Goal: Task Accomplishment & Management: Manage account settings

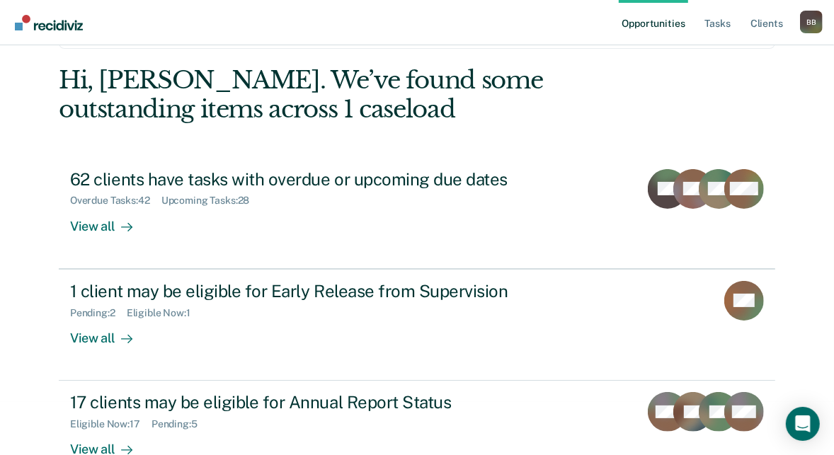
scroll to position [89, 0]
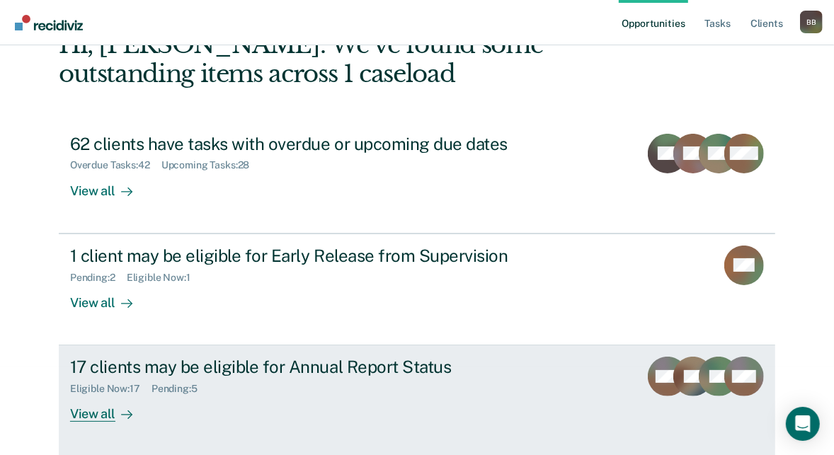
click at [266, 403] on div "17 clients may be eligible for Annual Report Status Eligible Now : 17 Pending :…" at bounding box center [335, 389] width 531 height 65
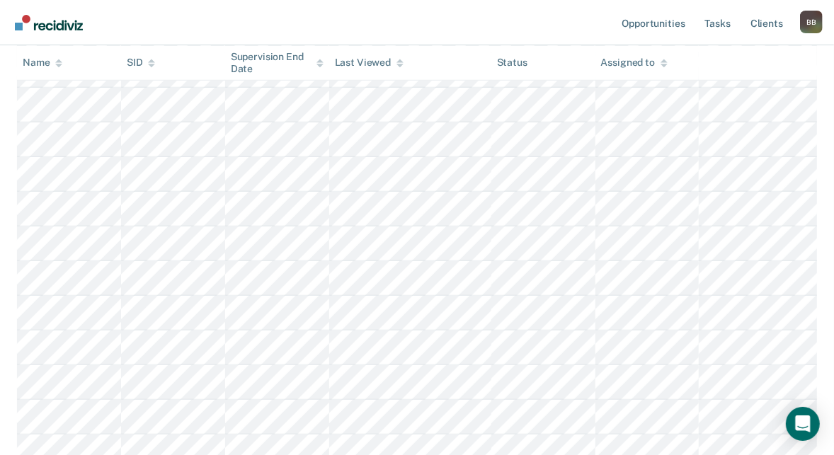
scroll to position [375, 0]
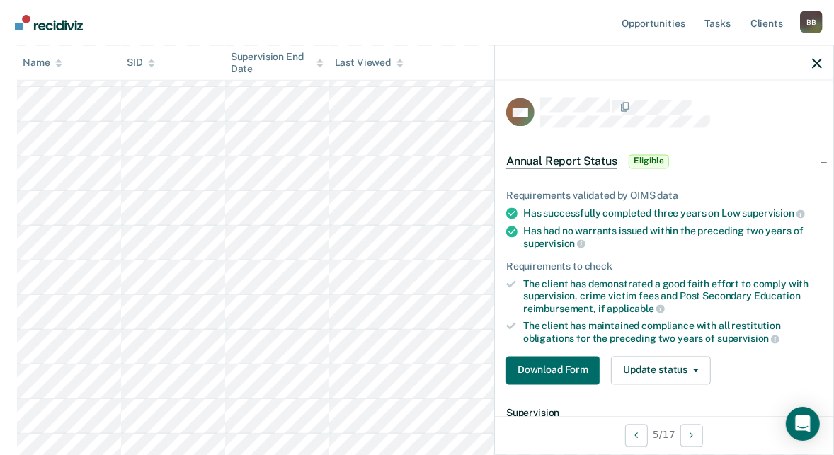
click at [431, 24] on nav "Opportunities Tasks Client s [PERSON_NAME] B B Profile How it works Log Out" at bounding box center [417, 22] width 834 height 45
click at [820, 63] on icon "button" at bounding box center [818, 63] width 10 height 10
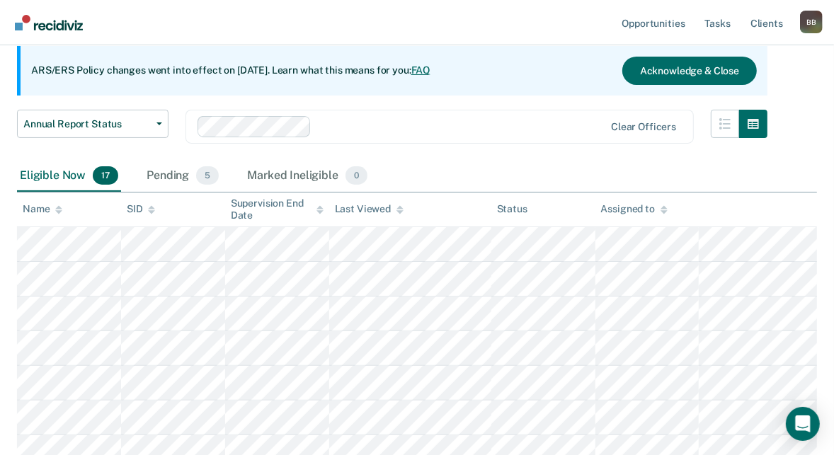
scroll to position [120, 0]
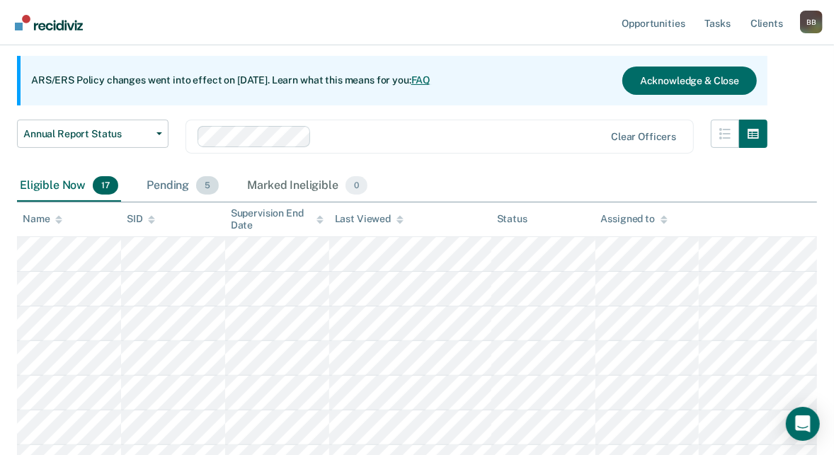
click at [147, 188] on div "Pending 5" at bounding box center [183, 186] width 78 height 31
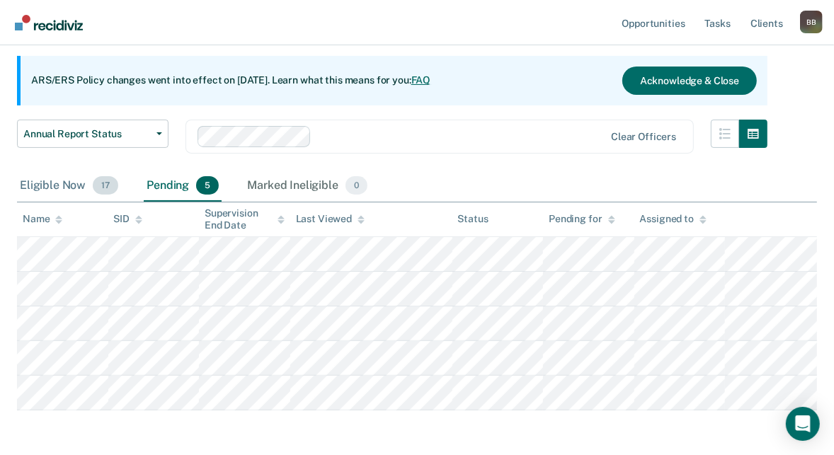
click at [48, 186] on div "Eligible Now 17" at bounding box center [69, 186] width 104 height 31
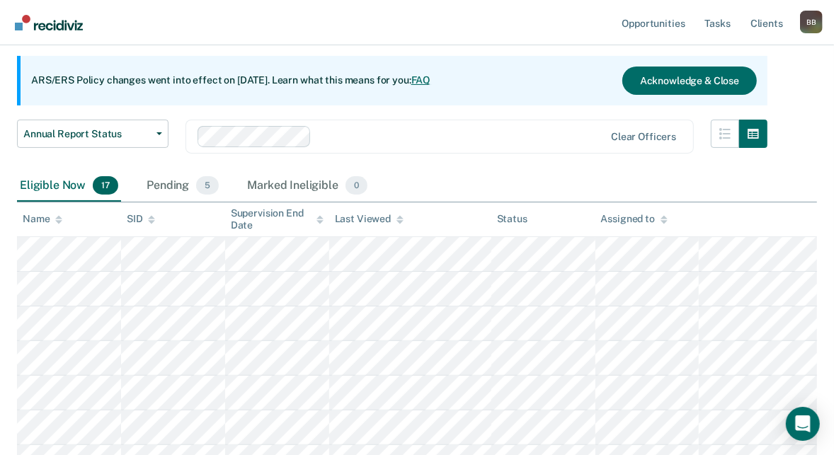
scroll to position [89, 0]
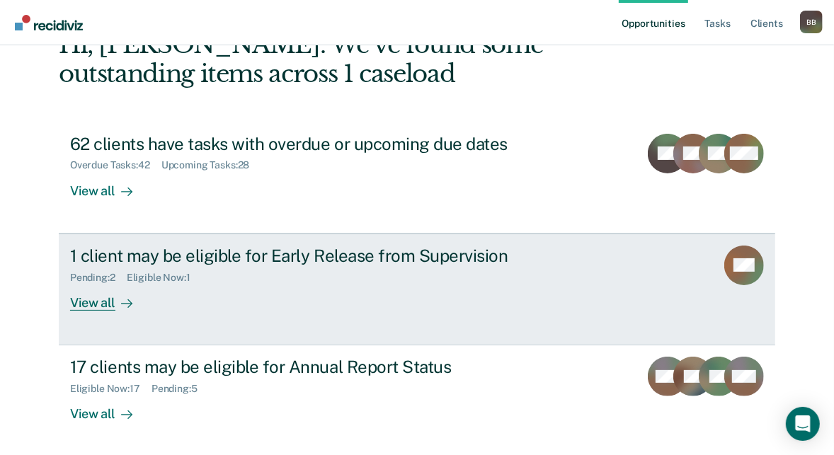
click at [212, 263] on div "1 client may be eligible for Early Release from Supervision" at bounding box center [318, 256] width 497 height 21
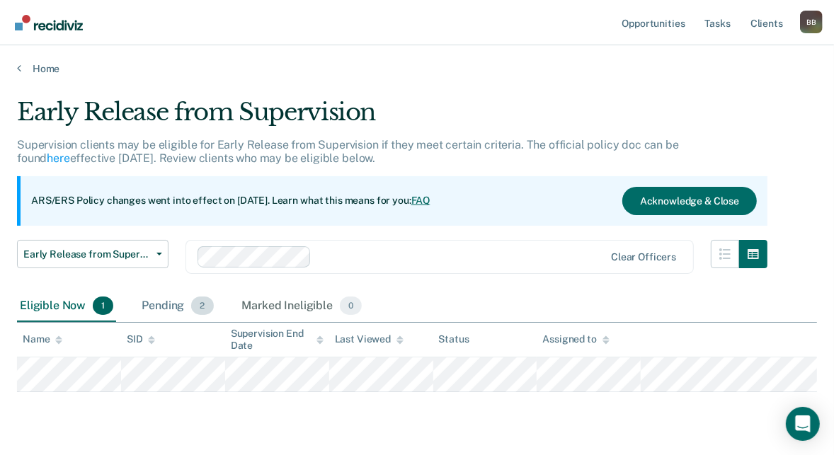
click at [161, 309] on div "Pending 2" at bounding box center [177, 306] width 77 height 31
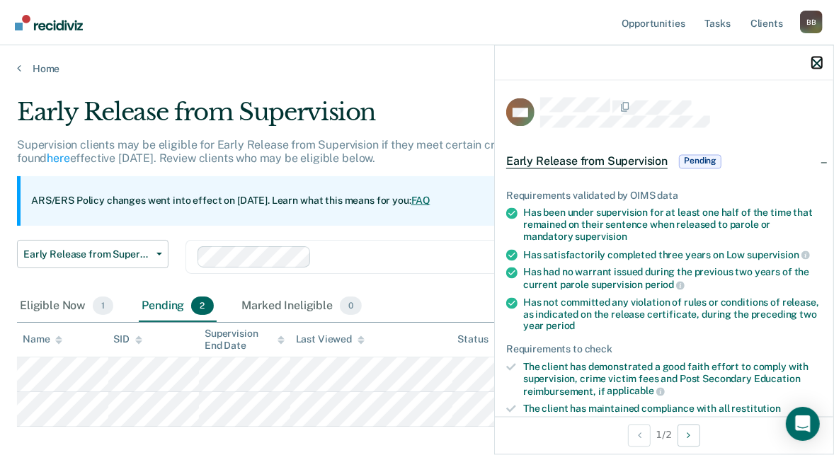
click at [818, 65] on icon "button" at bounding box center [818, 63] width 10 height 10
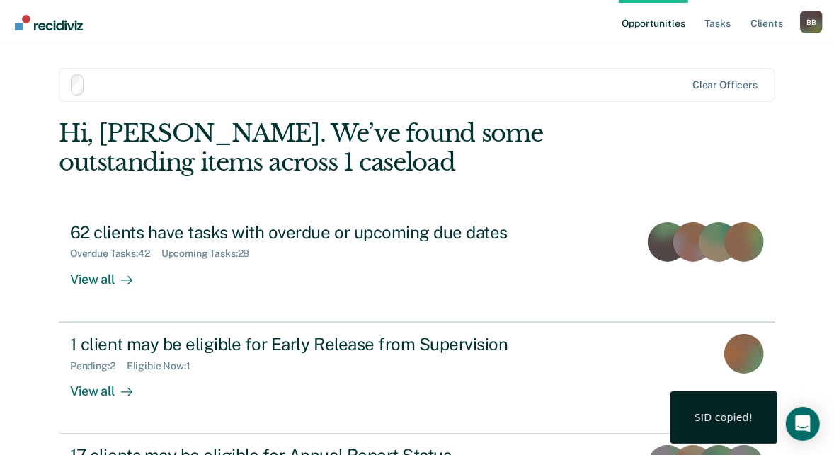
scroll to position [89, 0]
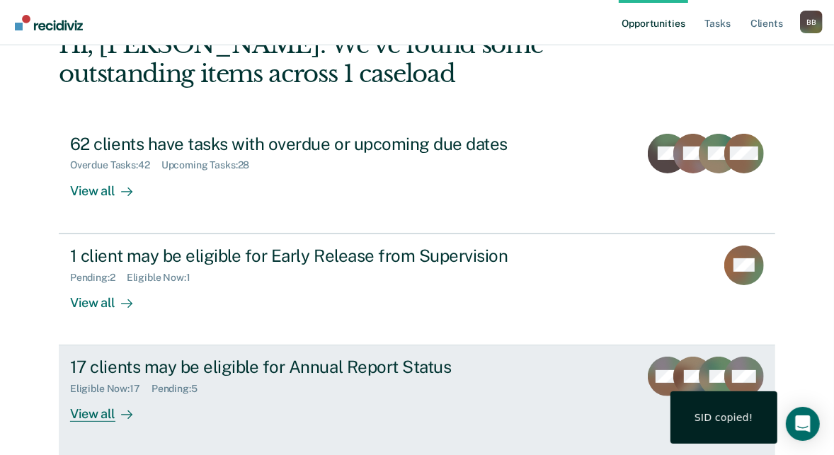
click at [114, 376] on div "17 clients may be eligible for Annual Report Status" at bounding box center [318, 367] width 497 height 21
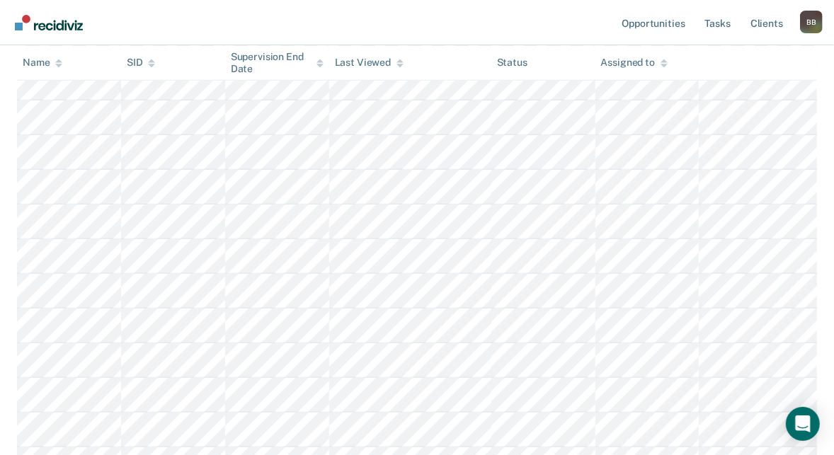
scroll to position [375, 0]
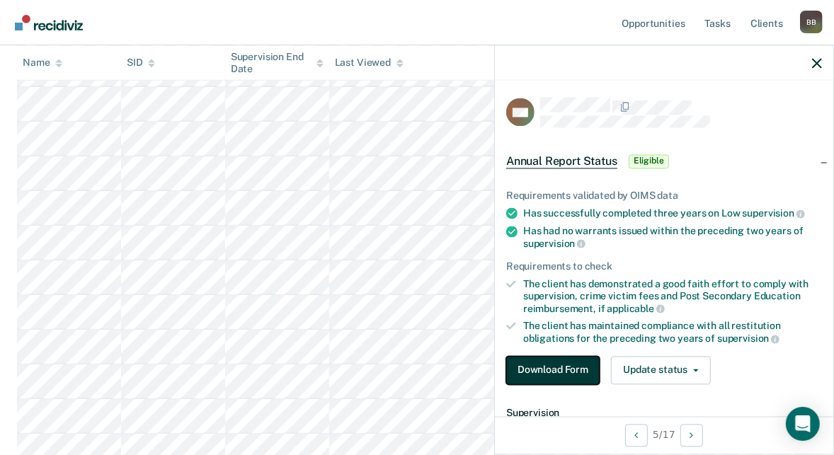
click at [578, 370] on button "Download Form" at bounding box center [554, 370] width 94 height 28
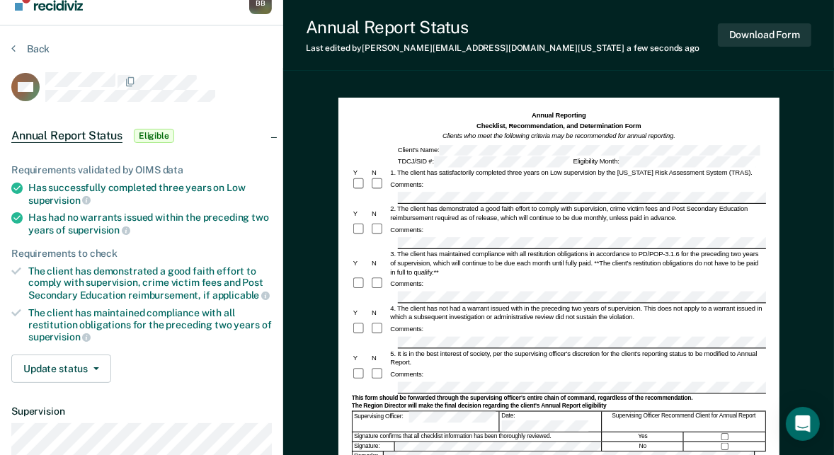
scroll to position [5, 0]
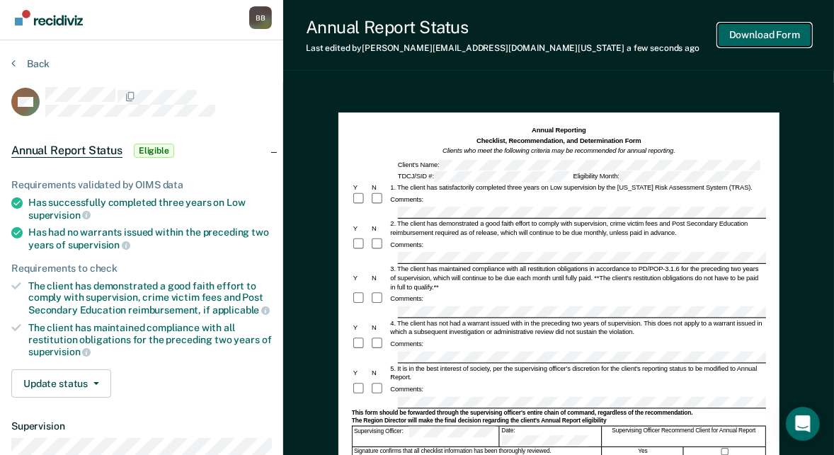
click at [774, 34] on button "Download Form" at bounding box center [765, 34] width 94 height 23
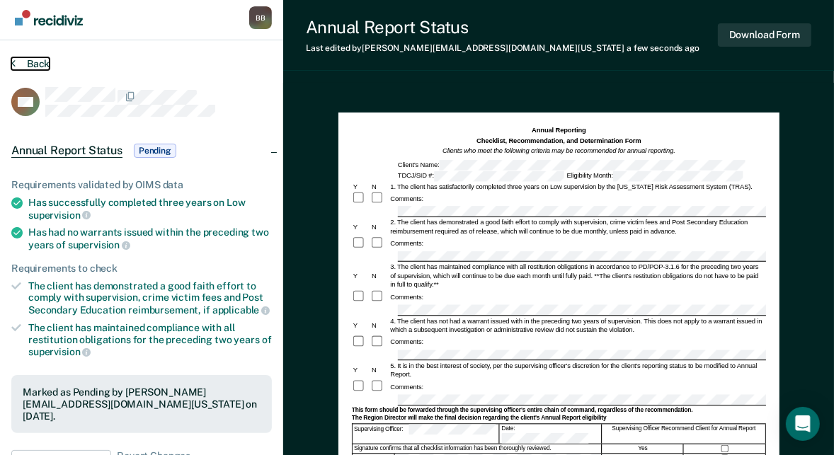
click at [33, 60] on button "Back" at bounding box center [30, 63] width 38 height 13
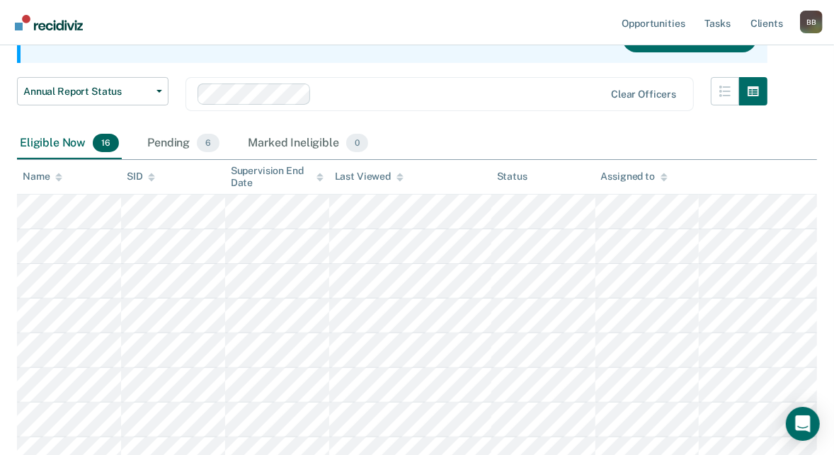
scroll to position [157, 0]
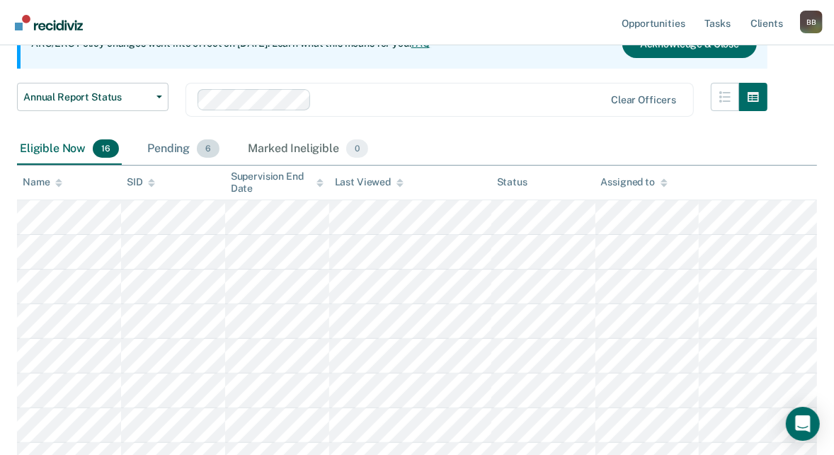
click at [154, 152] on div "Pending 6" at bounding box center [184, 149] width 78 height 31
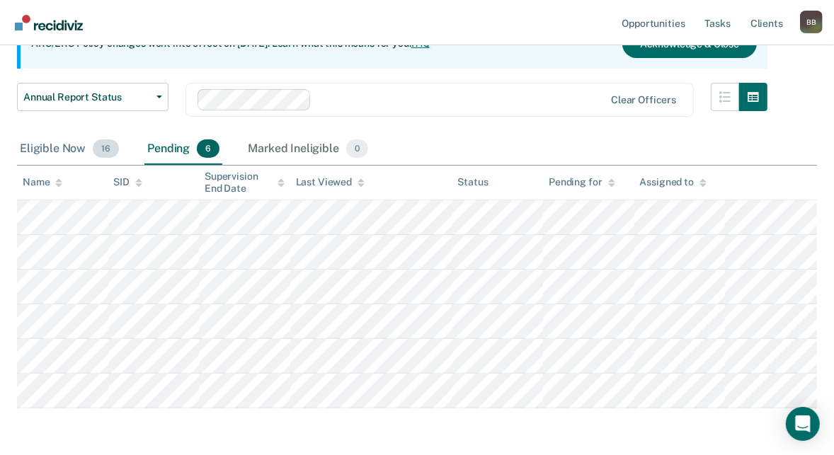
click at [38, 145] on div "Eligible Now 16" at bounding box center [69, 149] width 105 height 31
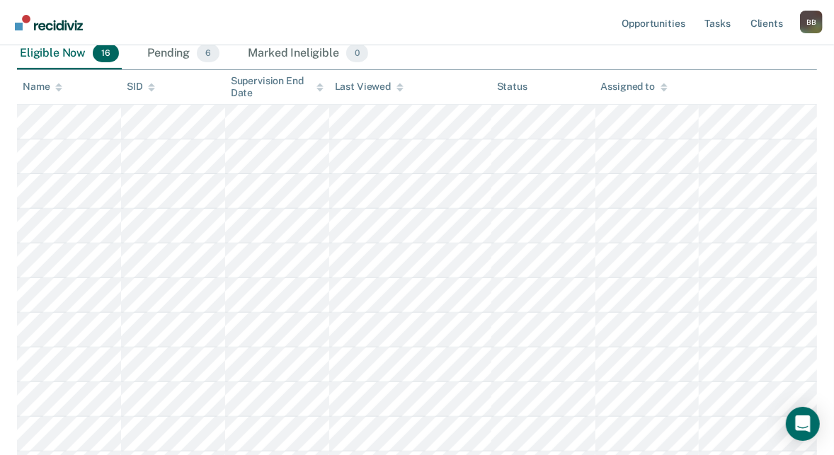
scroll to position [258, 0]
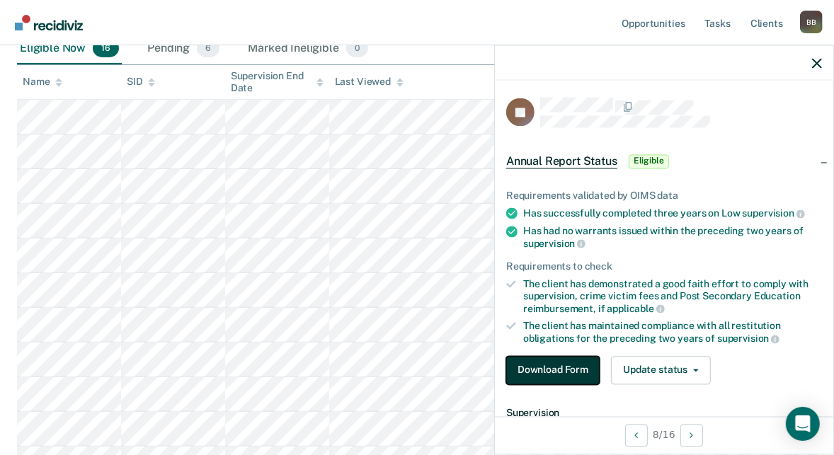
click at [575, 368] on button "Download Form" at bounding box center [554, 370] width 94 height 28
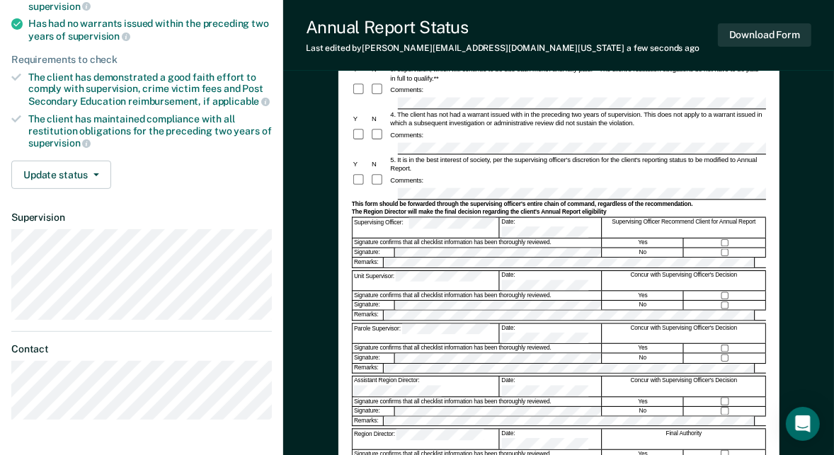
scroll to position [238, 0]
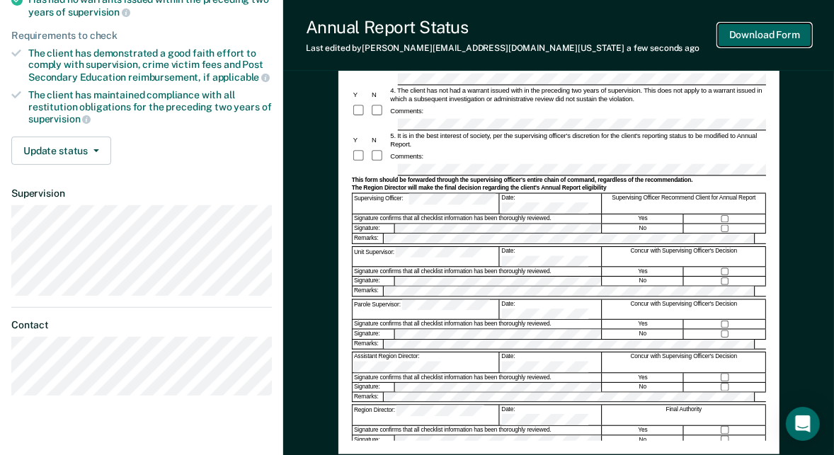
click at [758, 33] on button "Download Form" at bounding box center [765, 34] width 94 height 23
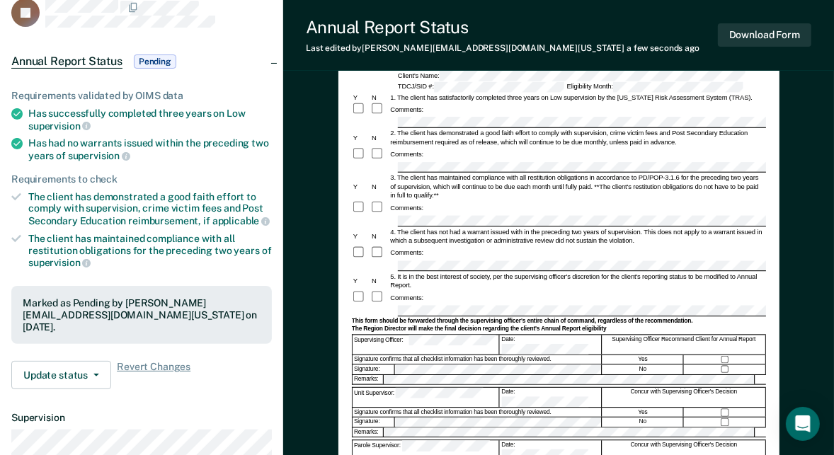
scroll to position [0, 0]
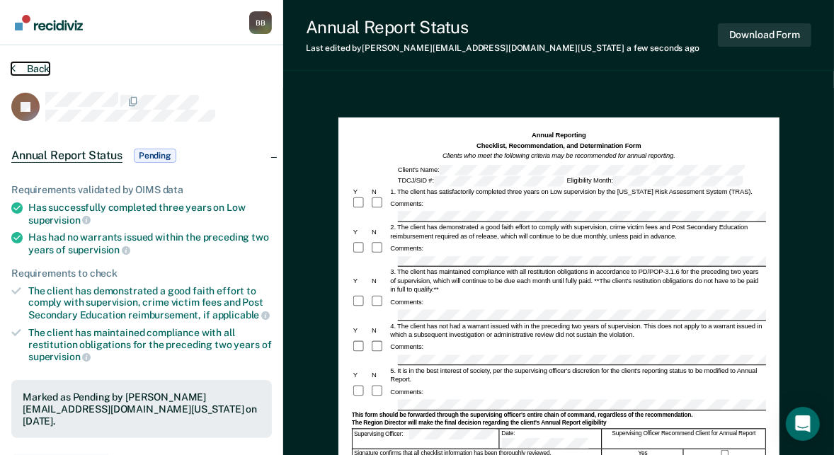
click at [15, 72] on icon at bounding box center [13, 67] width 4 height 11
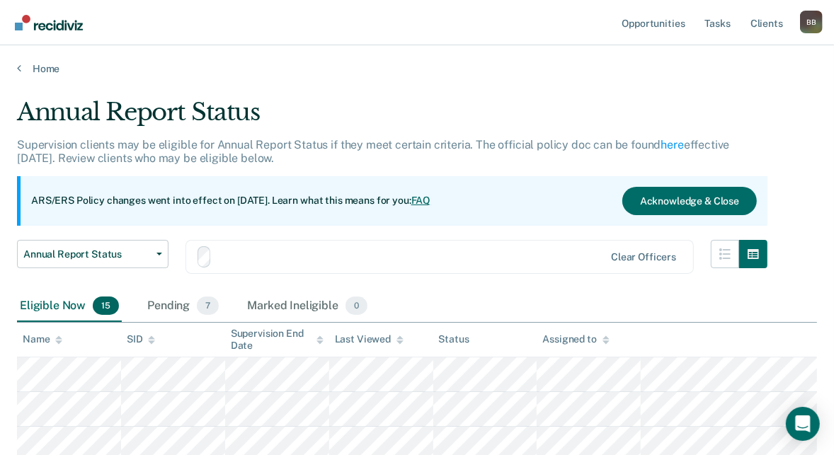
scroll to position [258, 0]
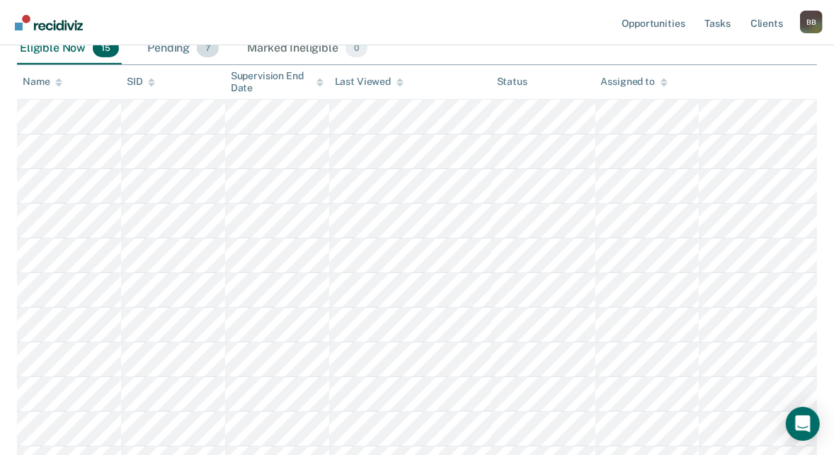
click at [166, 55] on div "Pending 7" at bounding box center [183, 48] width 77 height 31
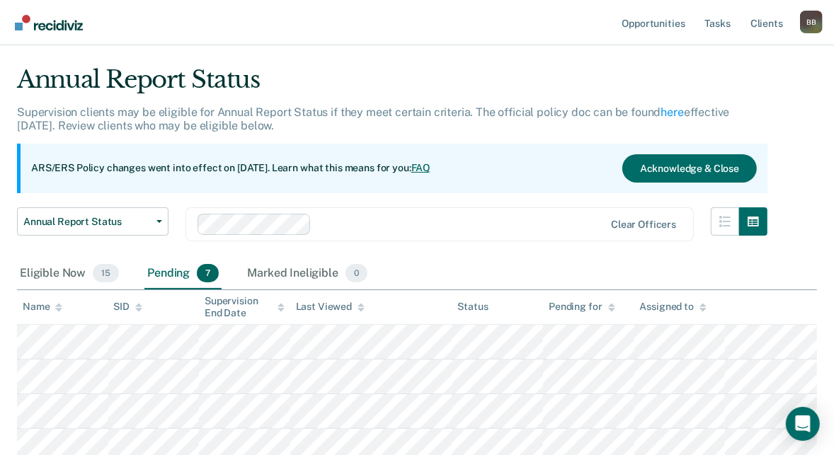
scroll to position [23, 0]
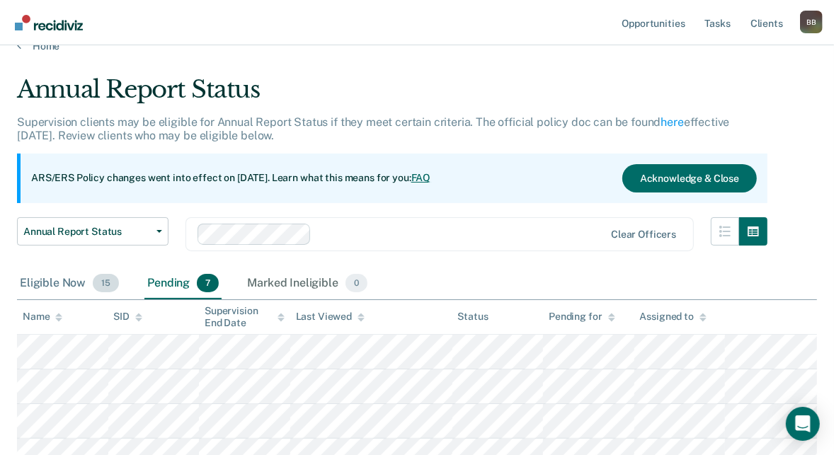
click at [57, 277] on div "Eligible Now 15" at bounding box center [69, 283] width 105 height 31
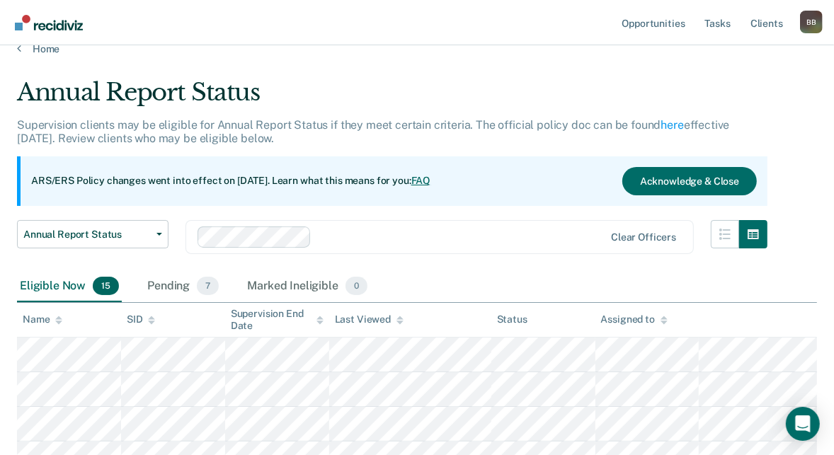
scroll to position [14, 0]
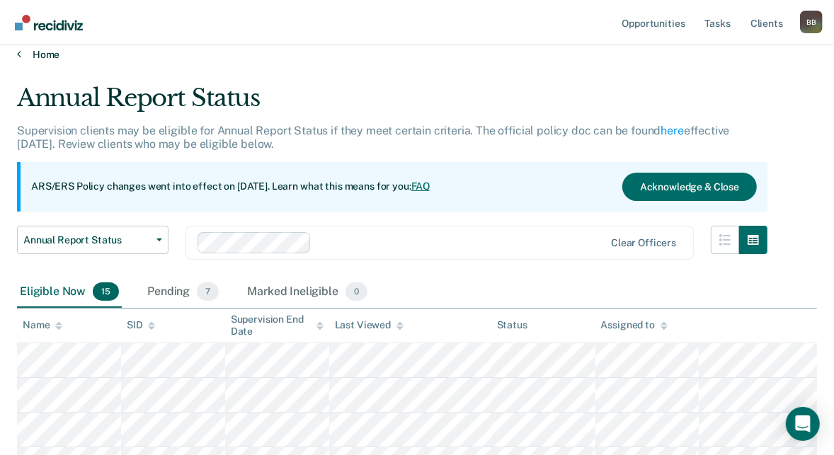
click at [28, 50] on link "Home" at bounding box center [417, 54] width 800 height 13
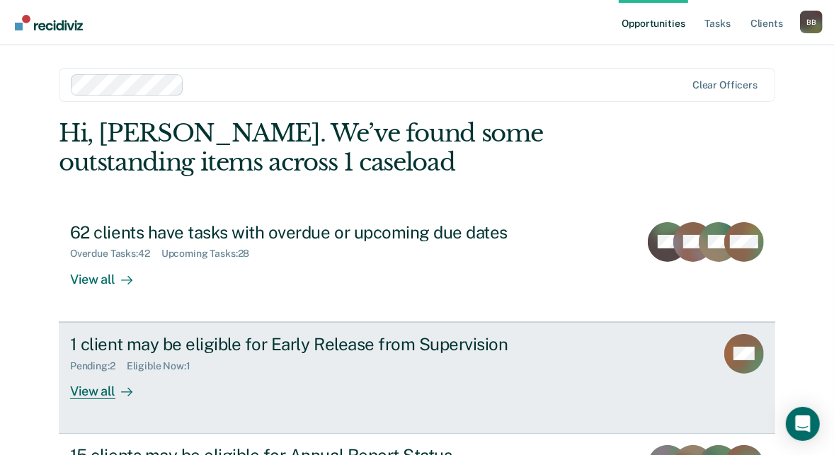
click at [108, 381] on div "View all" at bounding box center [109, 386] width 79 height 28
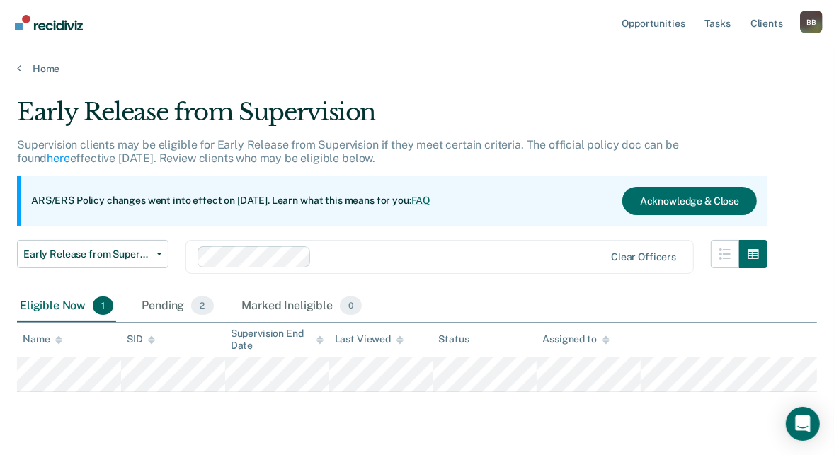
scroll to position [38, 0]
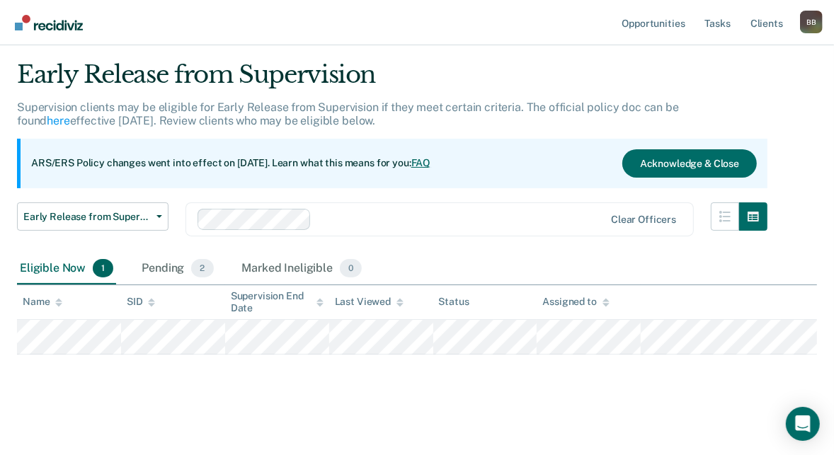
click at [49, 269] on div "Eligible Now 1" at bounding box center [66, 269] width 99 height 31
click at [160, 269] on div "Pending 2" at bounding box center [177, 269] width 77 height 31
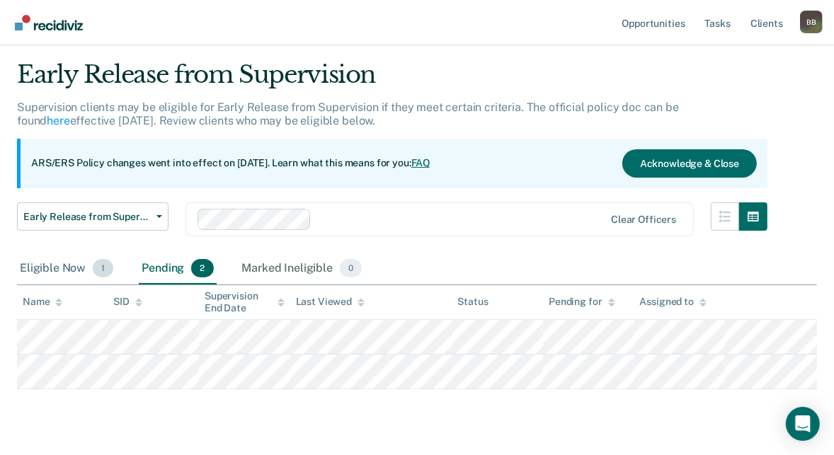
click at [61, 265] on div "Eligible Now 1" at bounding box center [66, 269] width 99 height 31
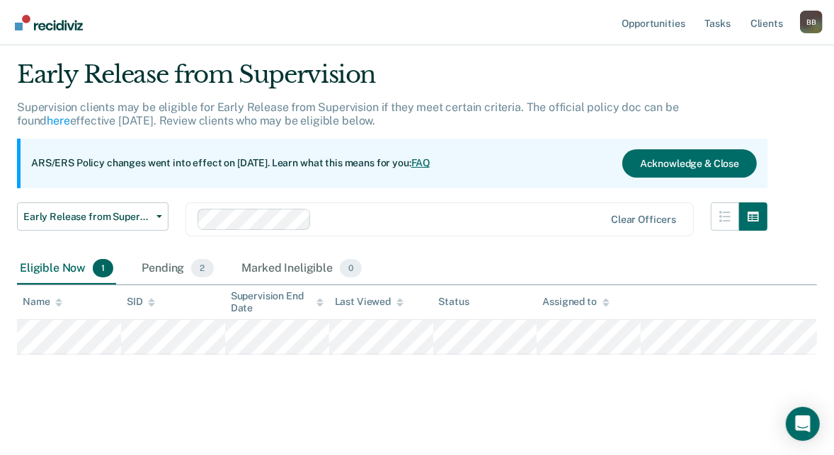
click at [48, 264] on div "Eligible Now 1" at bounding box center [66, 269] width 99 height 31
click at [49, 273] on div "Eligible Now 1" at bounding box center [66, 269] width 99 height 31
click at [136, 385] on div "Early Release from Supervision Supervision clients may be eligible for Early Re…" at bounding box center [417, 228] width 800 height 336
click at [212, 400] on main "Early Release from Supervision Supervision clients may be eligible for Early Re…" at bounding box center [417, 245] width 834 height 415
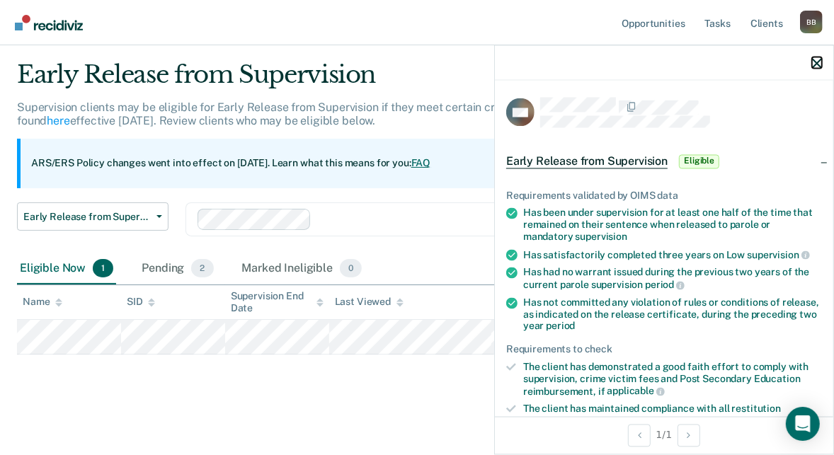
click at [818, 65] on icon "button" at bounding box center [818, 63] width 10 height 10
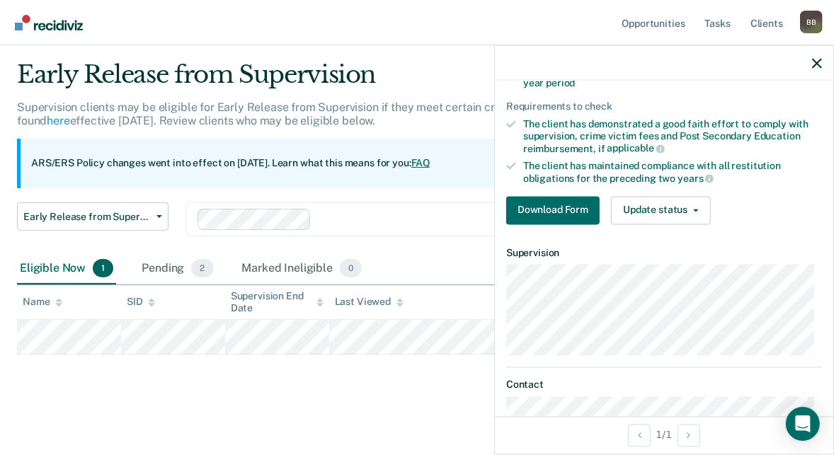
scroll to position [306, 0]
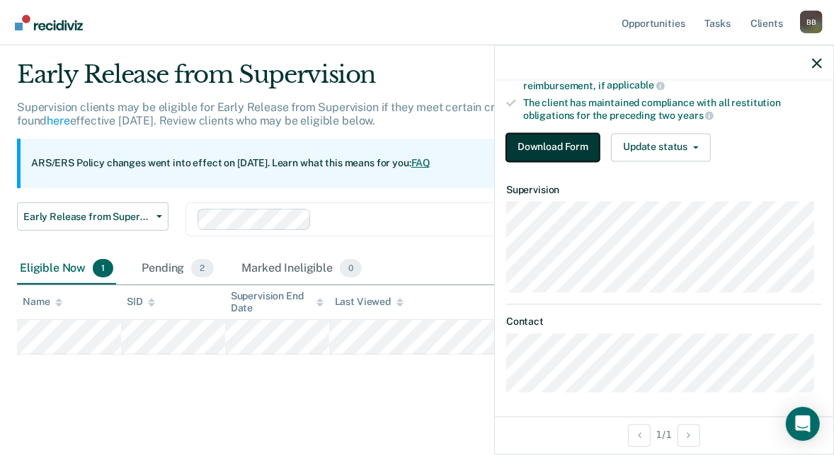
click at [538, 137] on button "Download Form" at bounding box center [554, 147] width 94 height 28
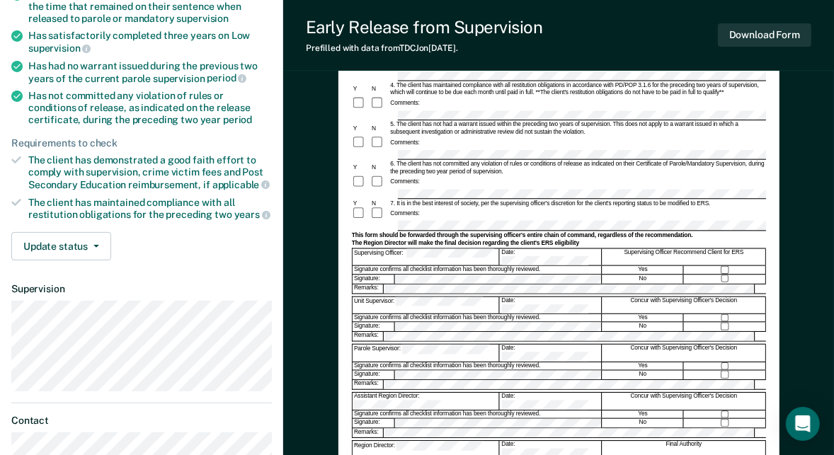
scroll to position [277, 0]
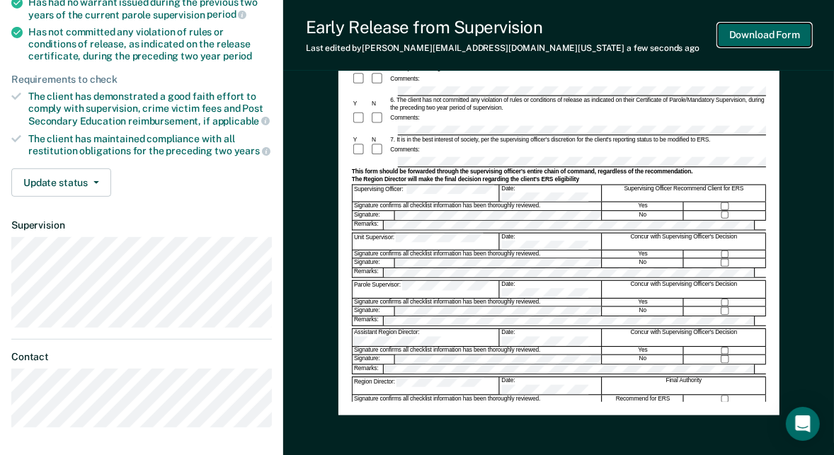
click at [759, 40] on button "Download Form" at bounding box center [765, 34] width 94 height 23
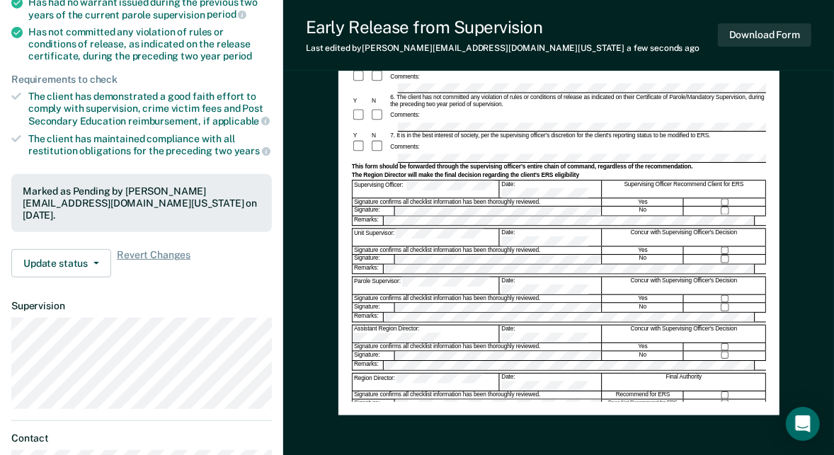
scroll to position [38, 0]
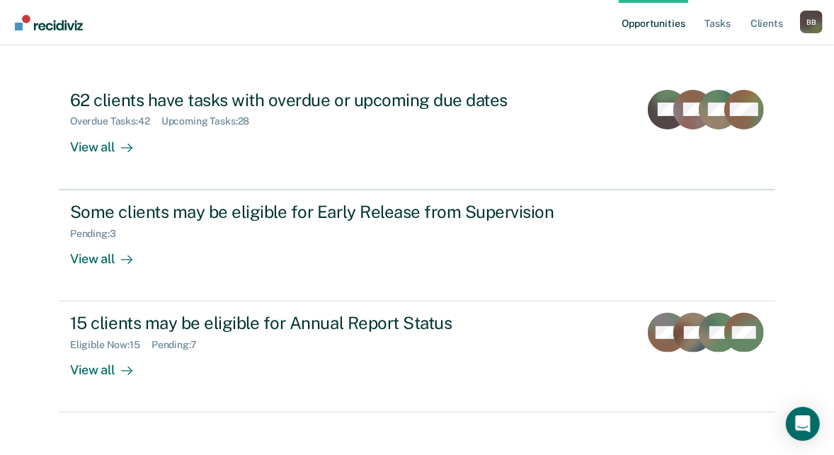
scroll to position [145, 0]
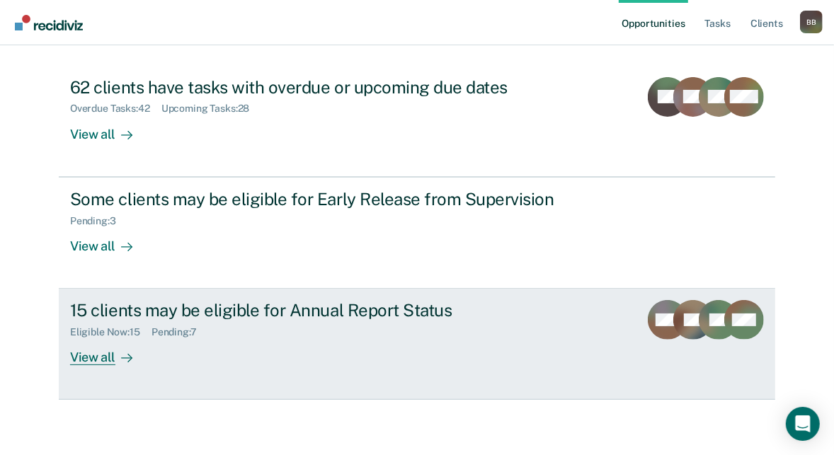
click at [162, 315] on div "15 clients may be eligible for Annual Report Status" at bounding box center [318, 310] width 497 height 21
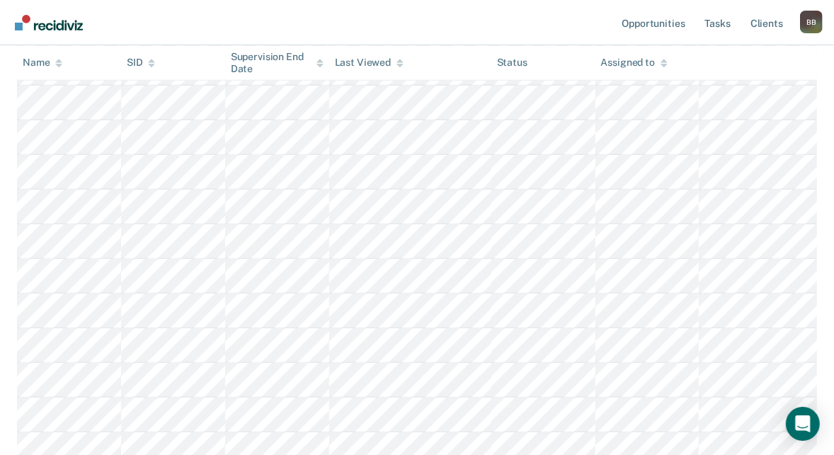
scroll to position [395, 0]
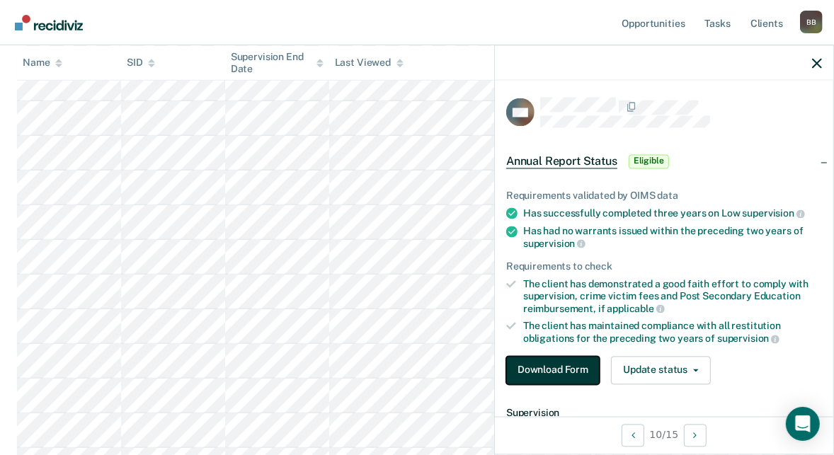
click at [554, 366] on button "Download Form" at bounding box center [554, 370] width 94 height 28
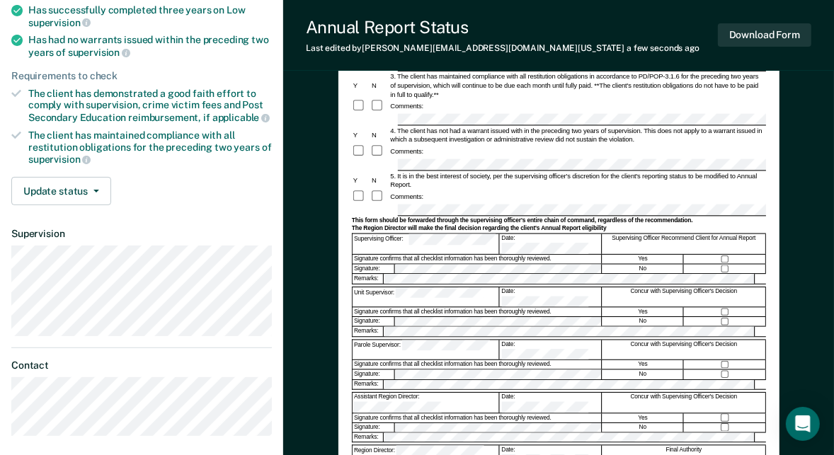
scroll to position [220, 0]
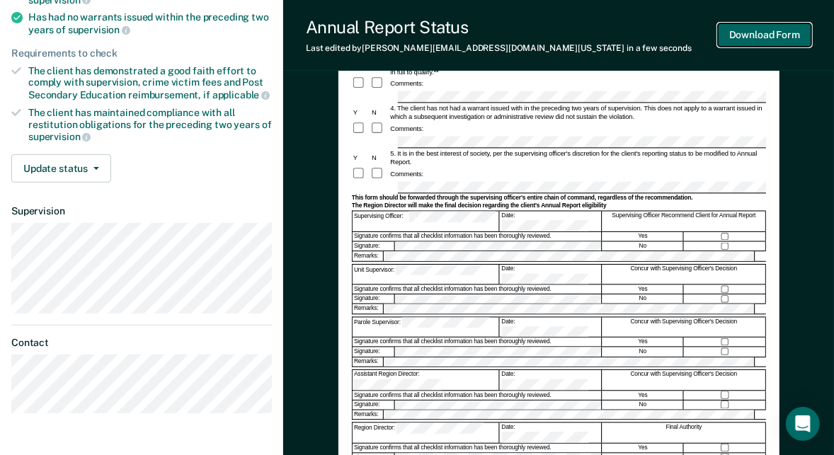
click at [791, 38] on button "Download Form" at bounding box center [765, 34] width 94 height 23
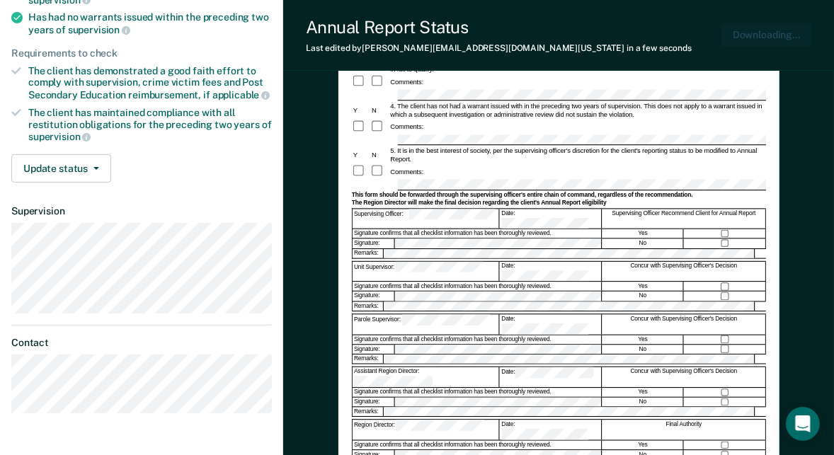
scroll to position [0, 0]
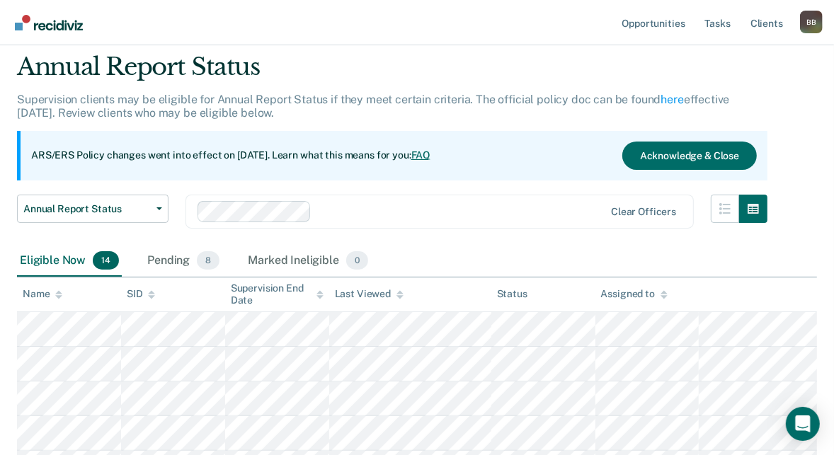
scroll to position [35, 0]
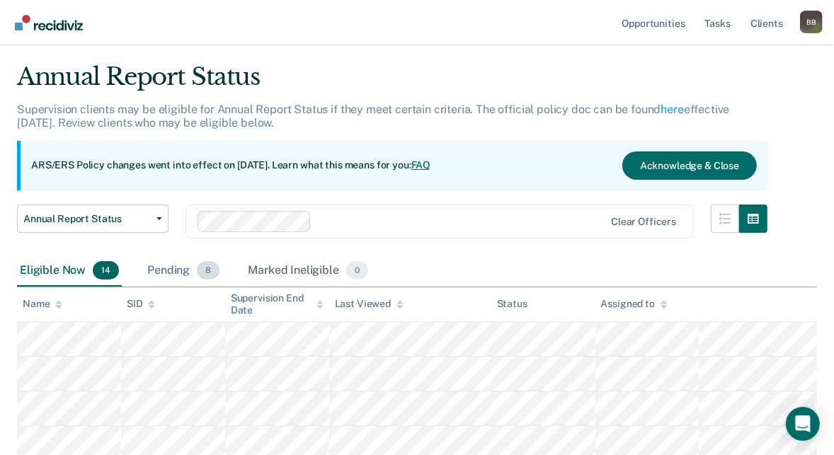
click at [164, 267] on div "Pending 8" at bounding box center [184, 271] width 78 height 31
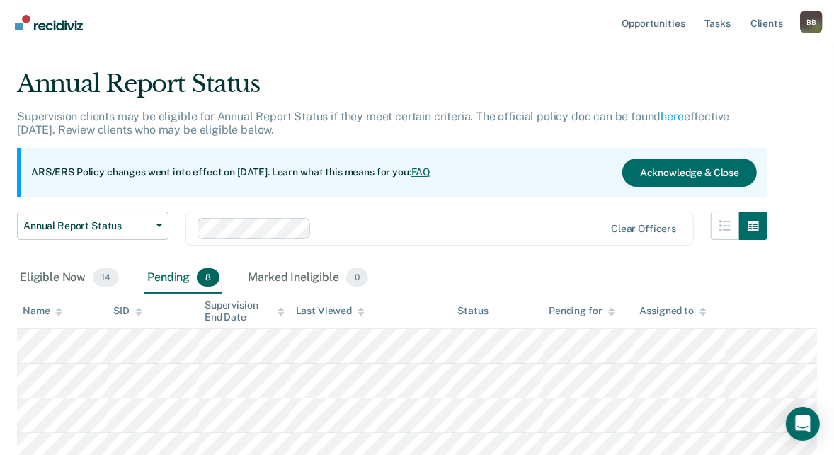
scroll to position [15, 0]
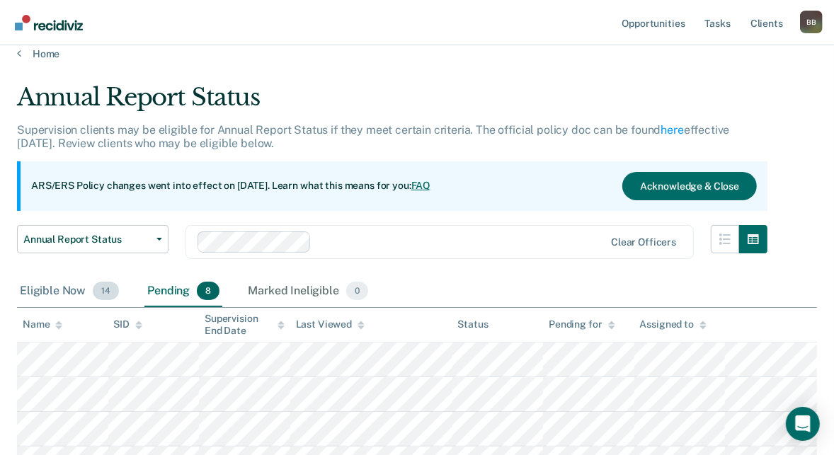
click at [62, 292] on div "Eligible Now 14" at bounding box center [69, 291] width 105 height 31
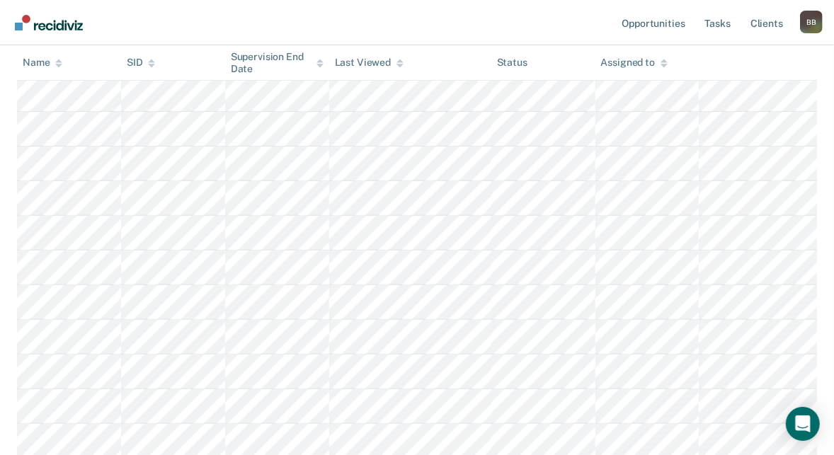
scroll to position [290, 0]
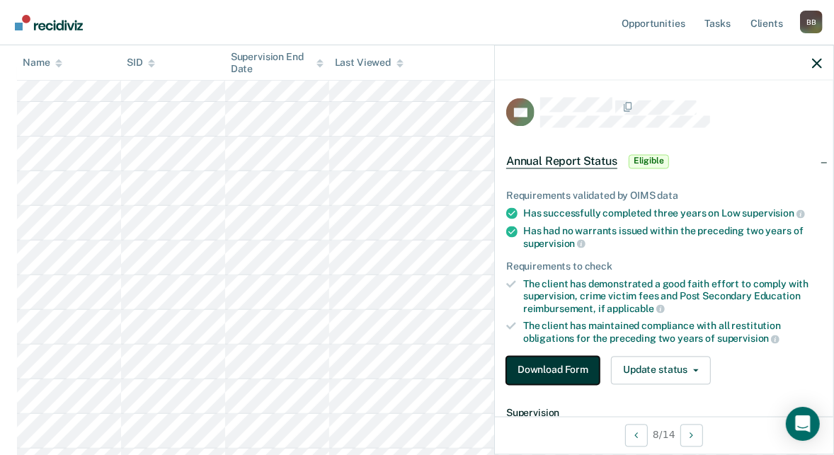
click at [567, 362] on button "Download Form" at bounding box center [554, 370] width 94 height 28
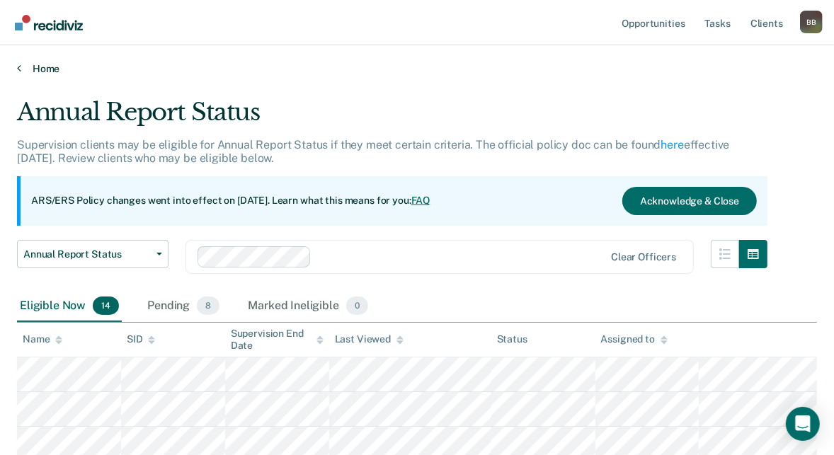
click at [23, 67] on link "Home" at bounding box center [417, 68] width 800 height 13
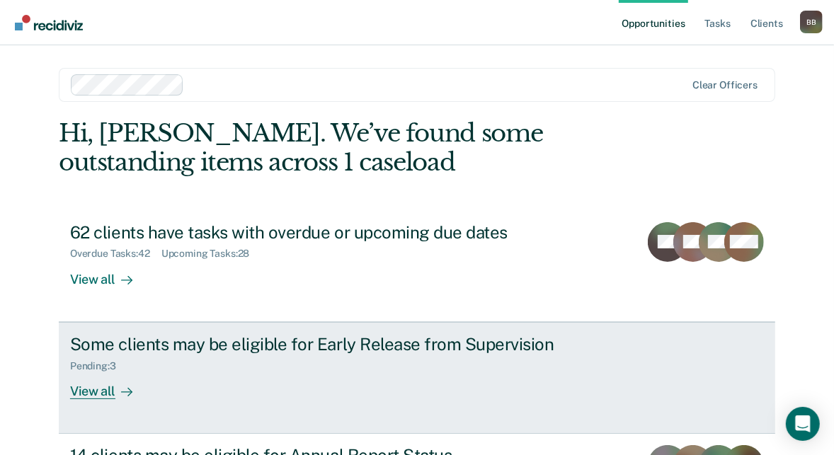
click at [123, 353] on div "Some clients may be eligible for Early Release from Supervision" at bounding box center [318, 344] width 497 height 21
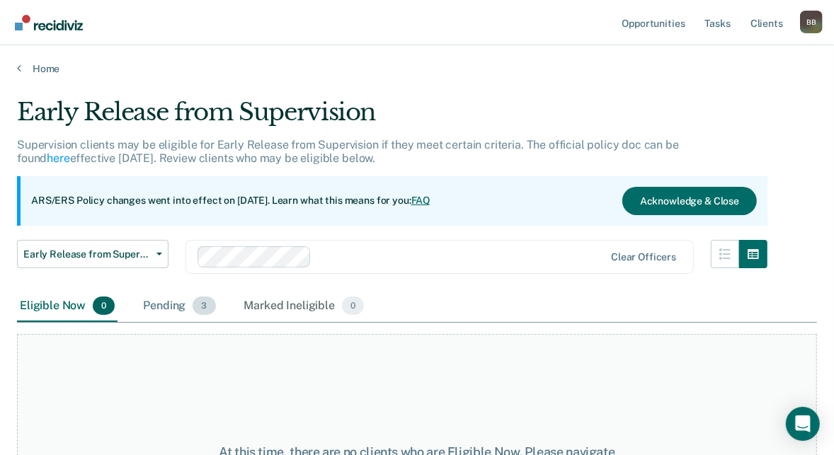
click at [155, 306] on div "Pending 3" at bounding box center [179, 306] width 78 height 31
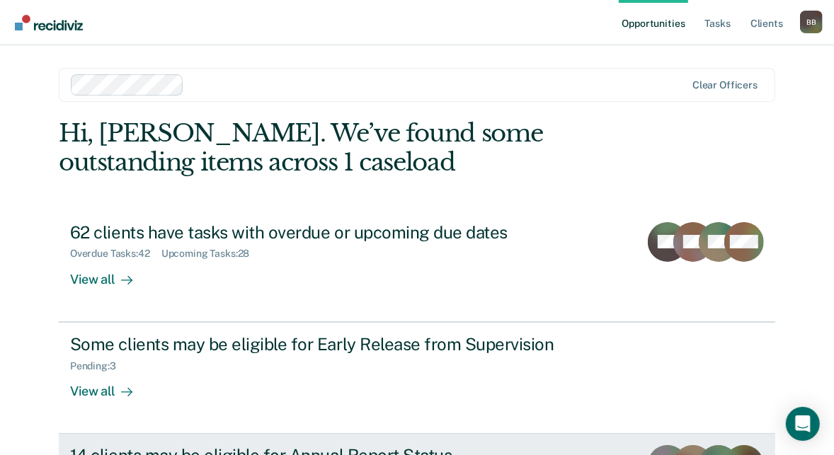
click at [153, 452] on div "14 clients may be eligible for Annual Report Status" at bounding box center [318, 456] width 497 height 21
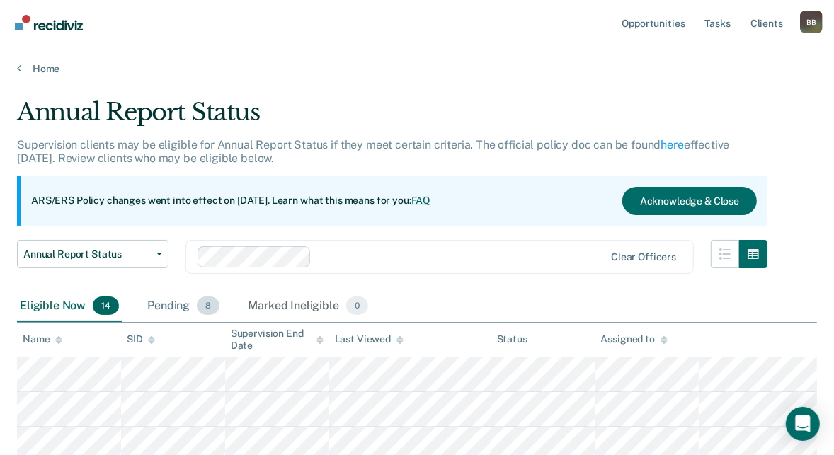
click at [174, 311] on div "Pending 8" at bounding box center [184, 306] width 78 height 31
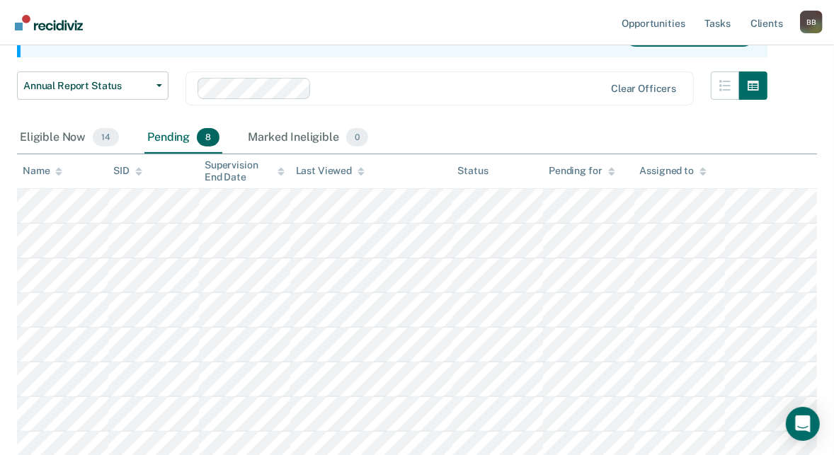
scroll to position [164, 0]
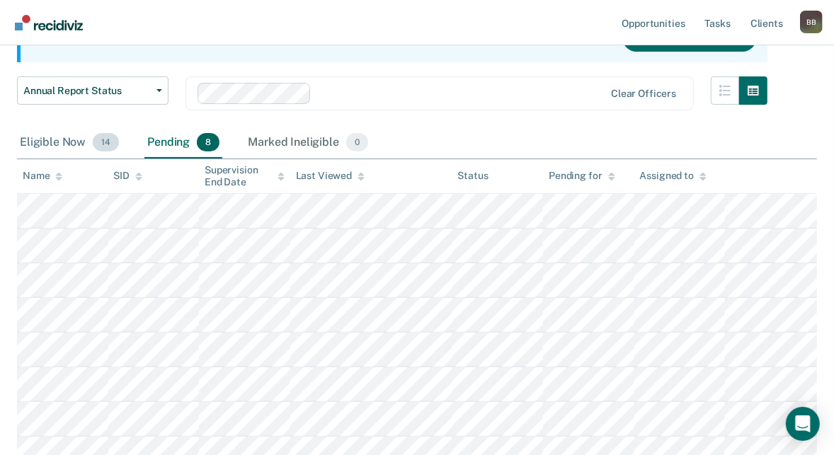
click at [60, 142] on div "Eligible Now 14" at bounding box center [69, 143] width 105 height 31
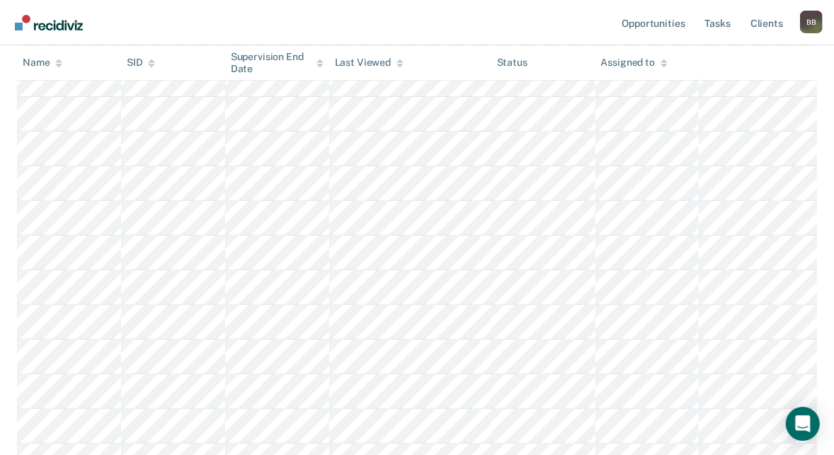
scroll to position [335, 0]
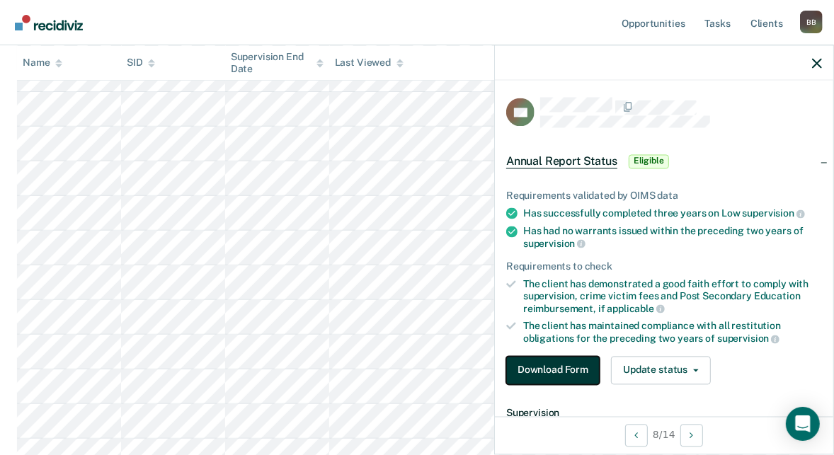
click at [565, 375] on button "Download Form" at bounding box center [554, 370] width 94 height 28
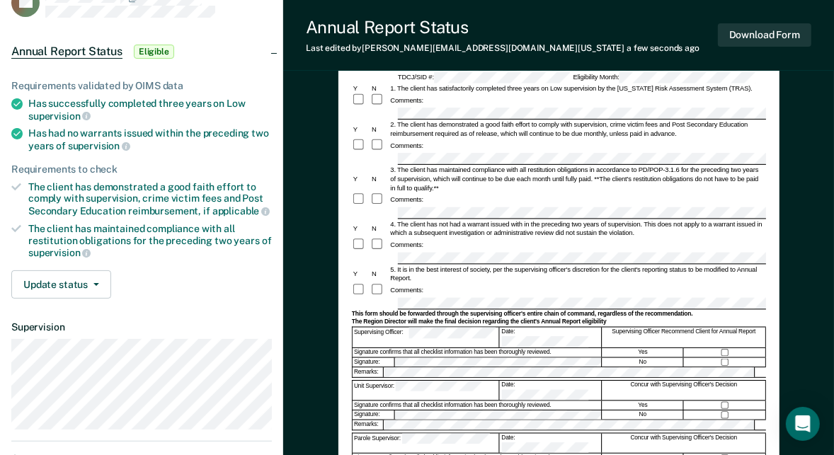
scroll to position [105, 0]
click at [451, 289] on div "Comments:" at bounding box center [559, 290] width 414 height 14
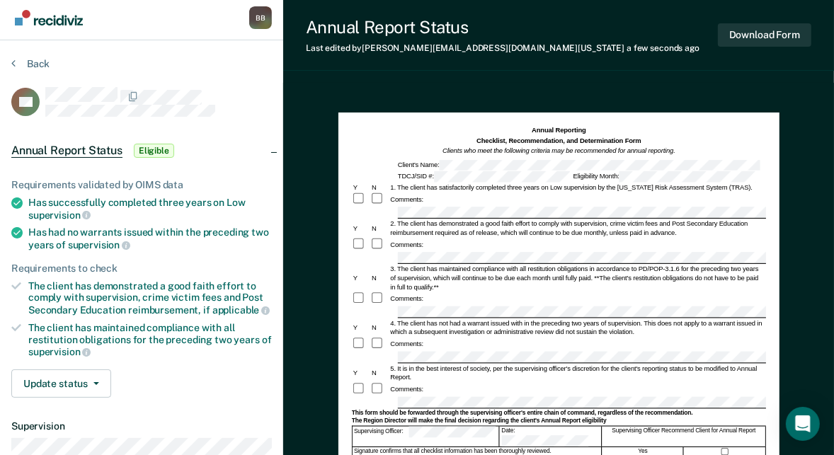
scroll to position [0, 0]
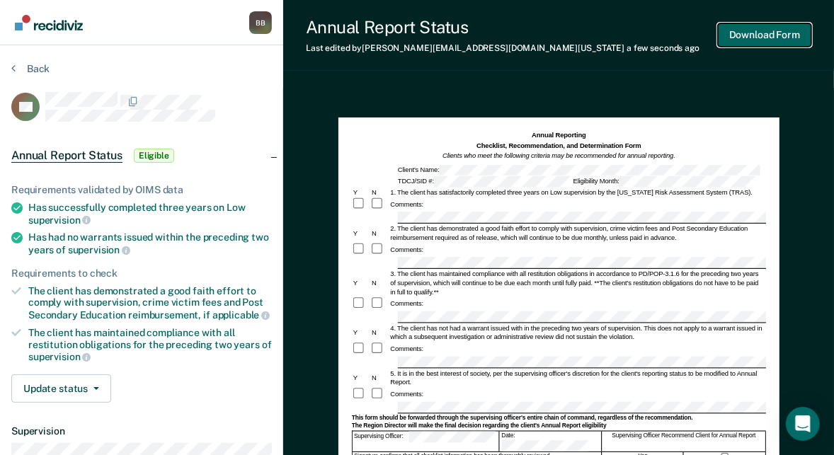
click at [771, 30] on button "Download Form" at bounding box center [765, 34] width 94 height 23
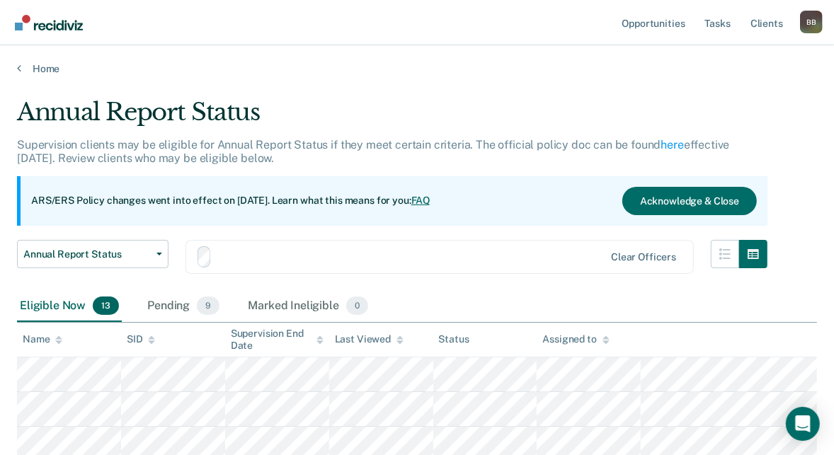
scroll to position [335, 0]
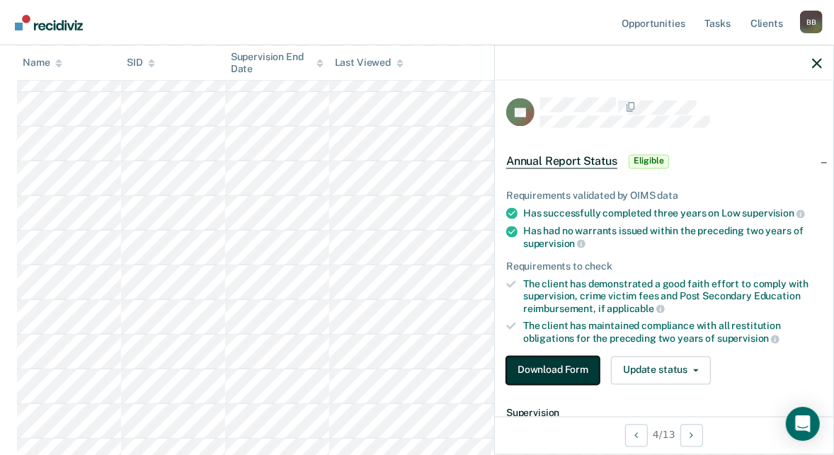
click at [575, 372] on button "Download Form" at bounding box center [554, 370] width 94 height 28
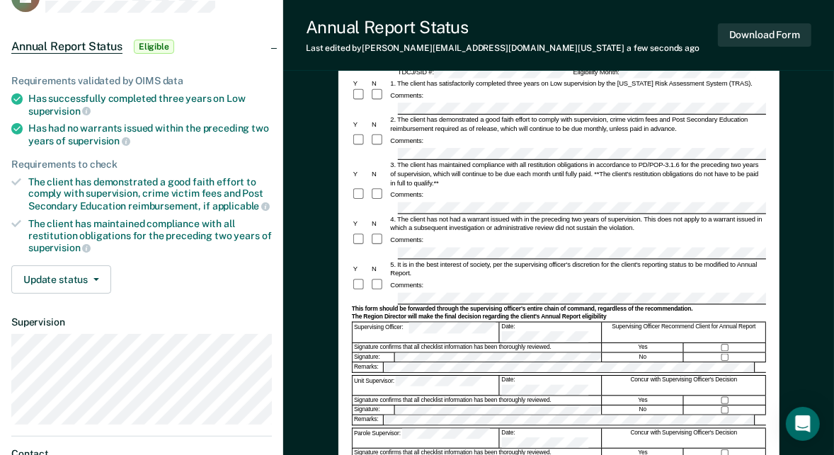
scroll to position [131, 0]
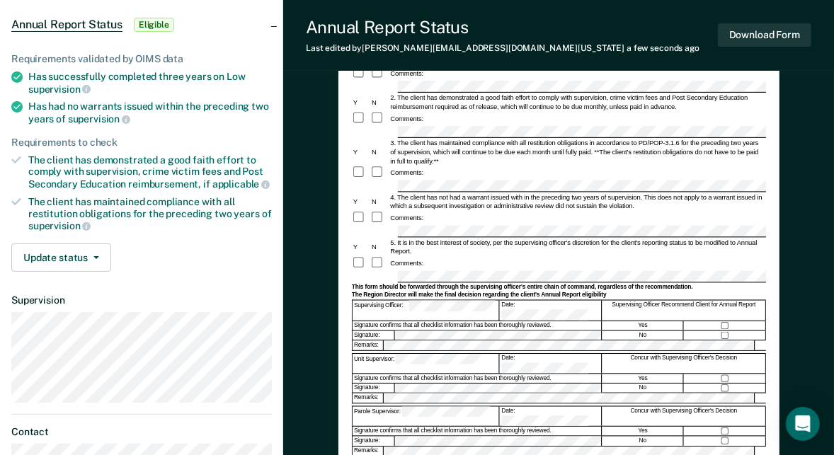
click at [417, 351] on div at bounding box center [559, 352] width 414 height 2
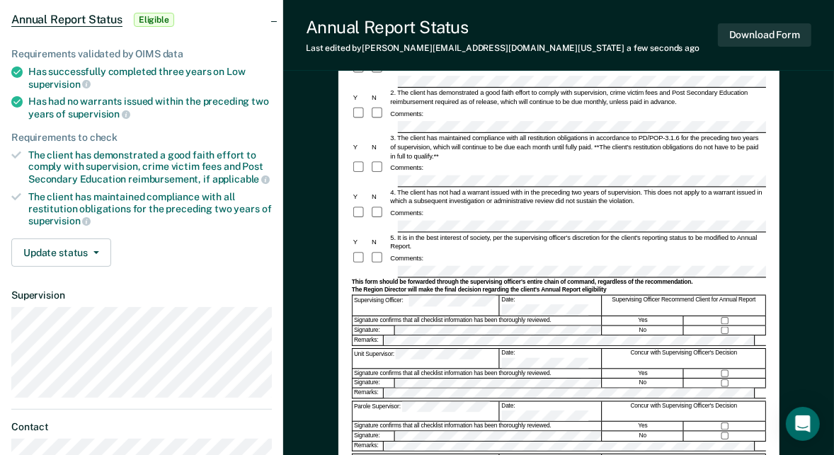
scroll to position [347, 0]
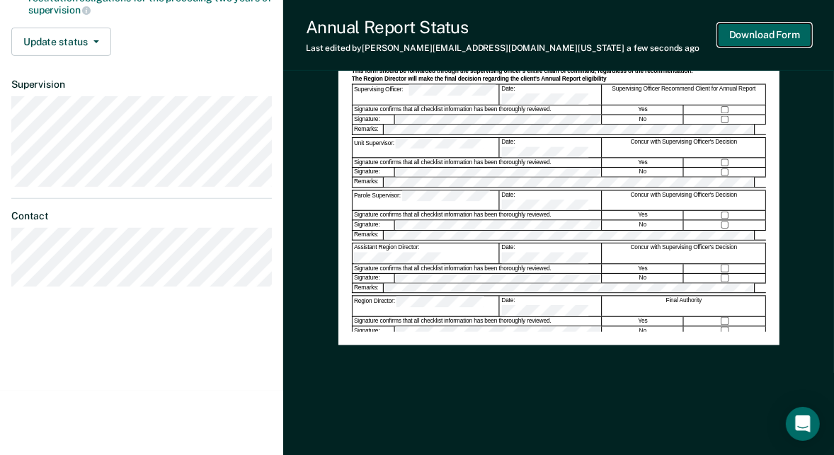
click at [784, 35] on button "Download Form" at bounding box center [765, 34] width 94 height 23
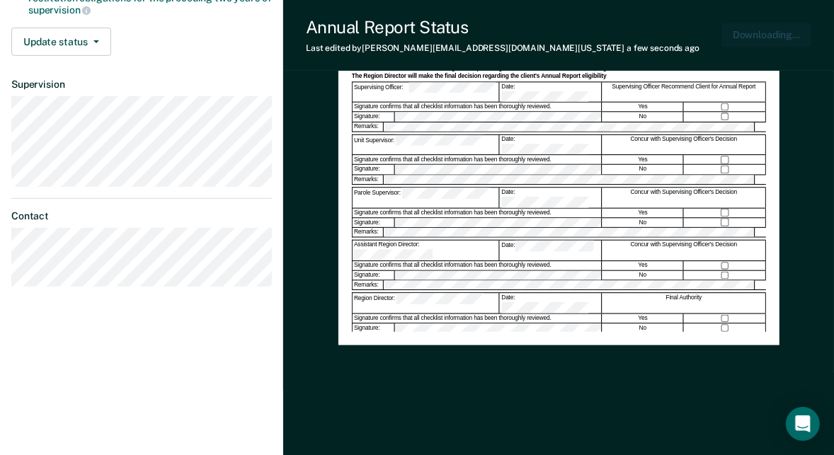
scroll to position [0, 0]
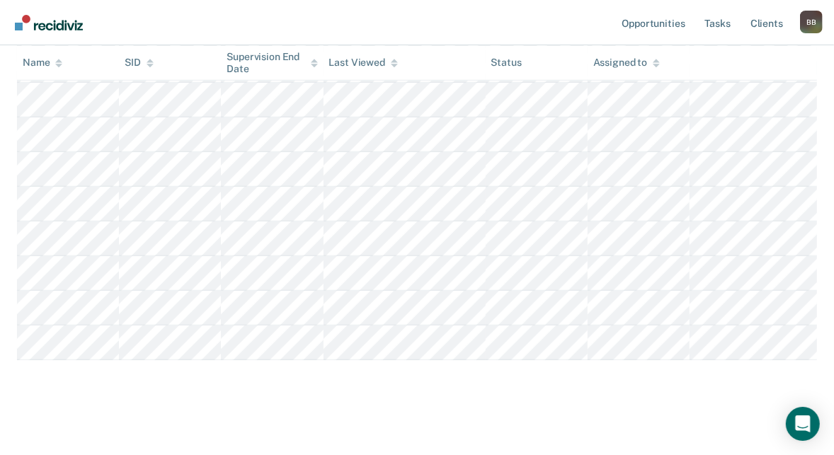
scroll to position [419, 0]
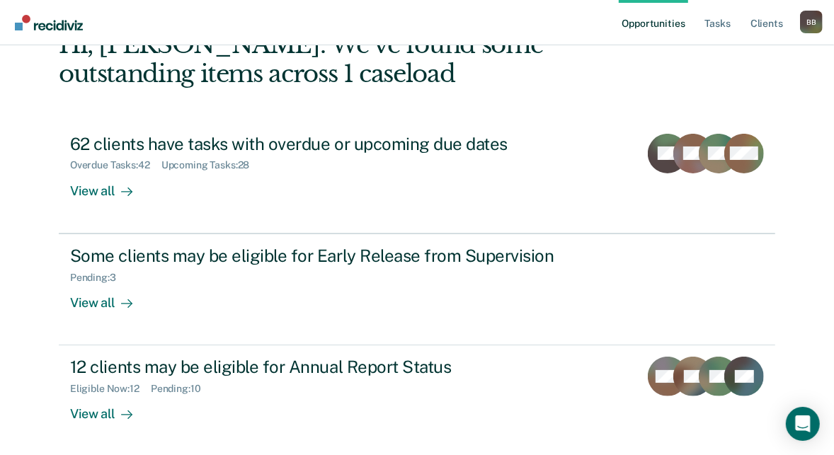
scroll to position [145, 0]
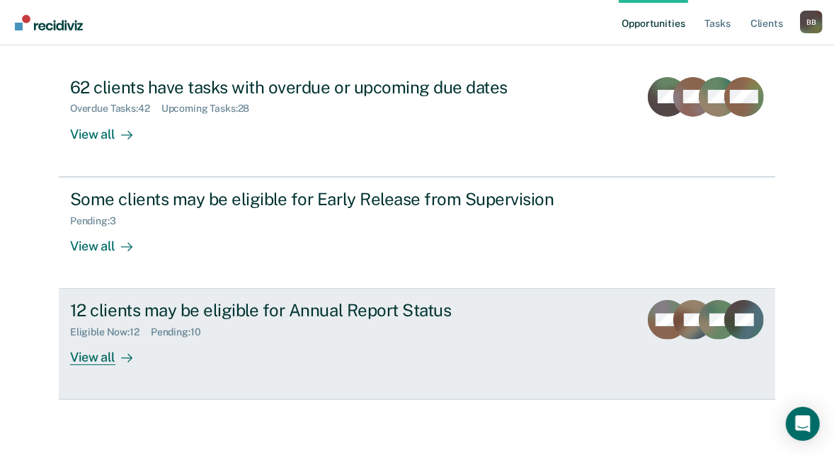
click at [295, 327] on div "Eligible Now : 12 Pending : 10" at bounding box center [318, 330] width 497 height 18
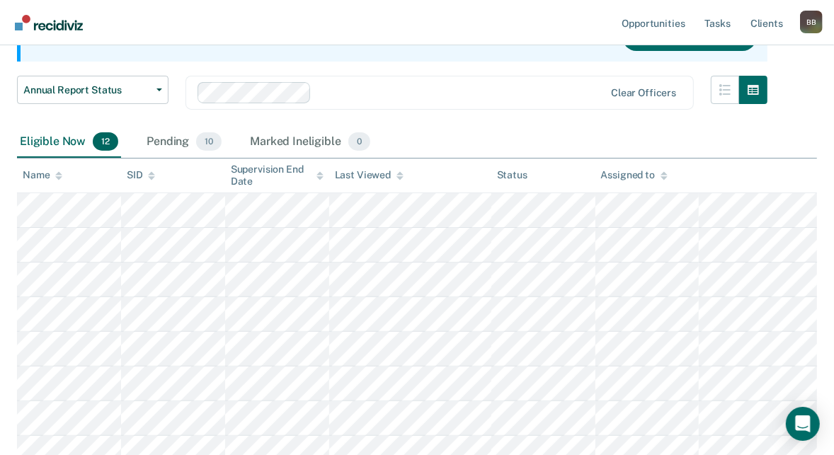
scroll to position [149, 0]
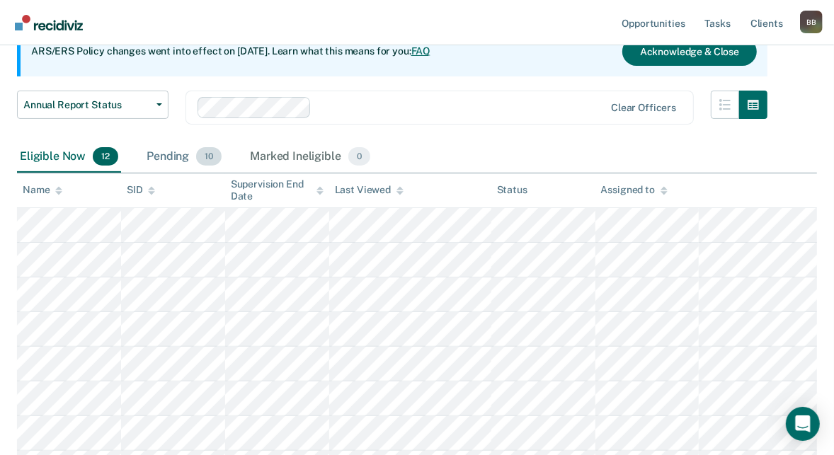
click at [174, 154] on div "Pending 10" at bounding box center [184, 157] width 81 height 31
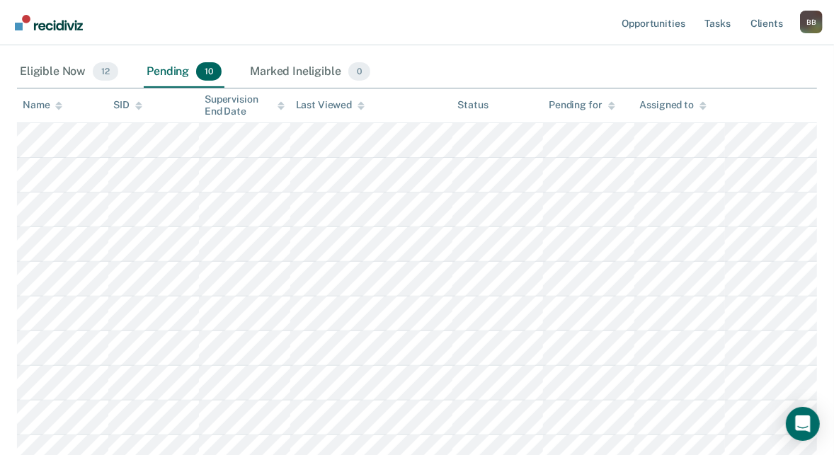
scroll to position [235, 0]
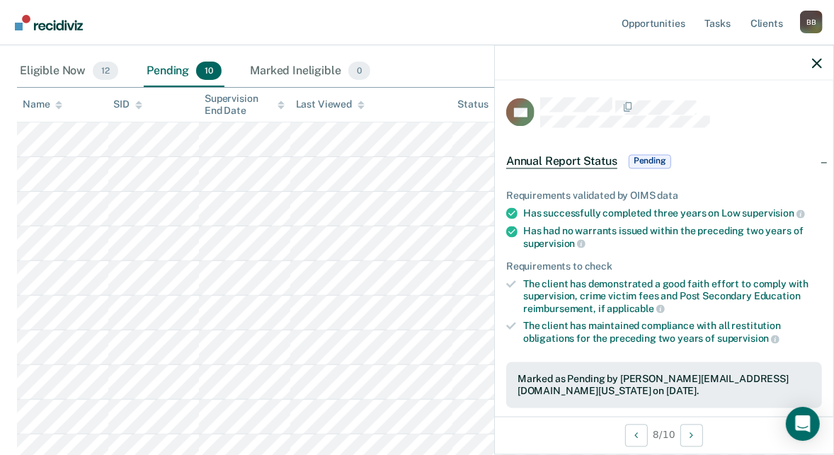
click at [808, 64] on div at bounding box center [664, 62] width 339 height 35
click at [818, 65] on icon "button" at bounding box center [818, 63] width 10 height 10
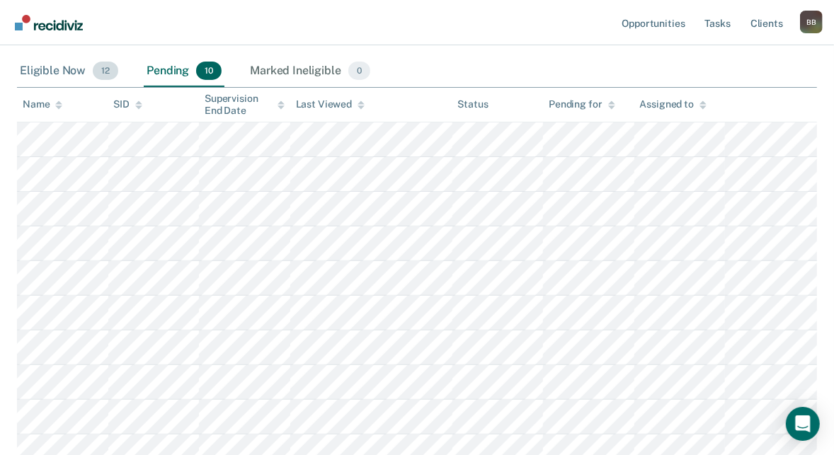
click at [47, 70] on div "Eligible Now 12" at bounding box center [69, 71] width 104 height 31
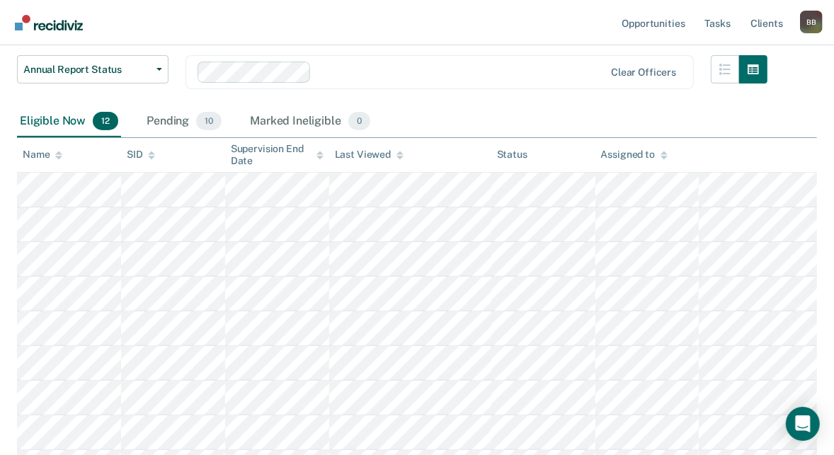
scroll to position [205, 0]
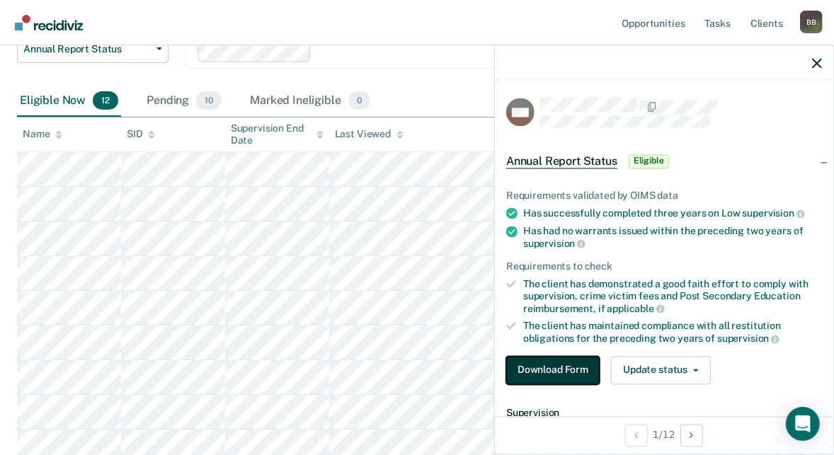
click at [539, 365] on button "Download Form" at bounding box center [554, 370] width 94 height 28
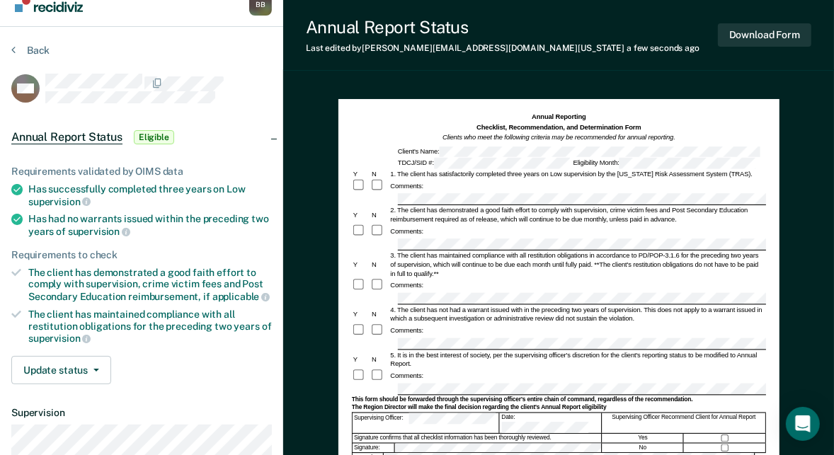
scroll to position [16, 0]
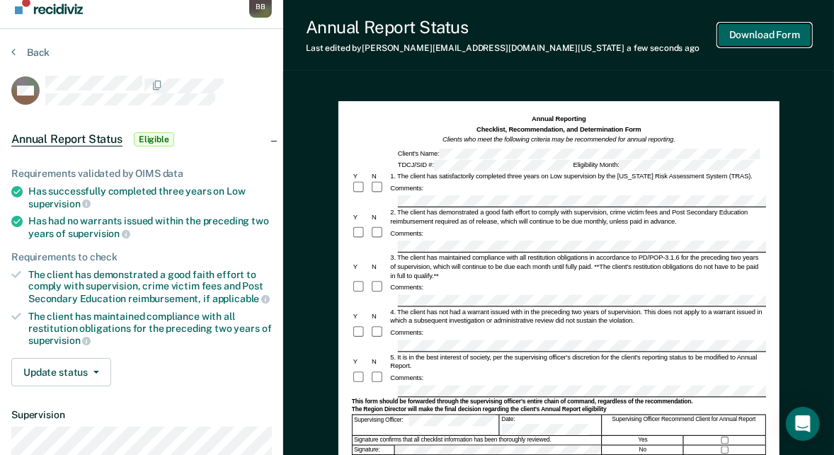
click at [768, 38] on button "Download Form" at bounding box center [765, 34] width 94 height 23
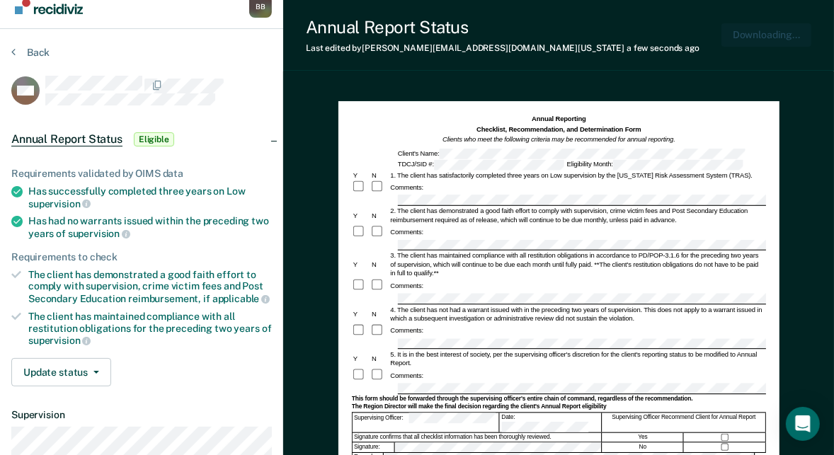
scroll to position [0, 0]
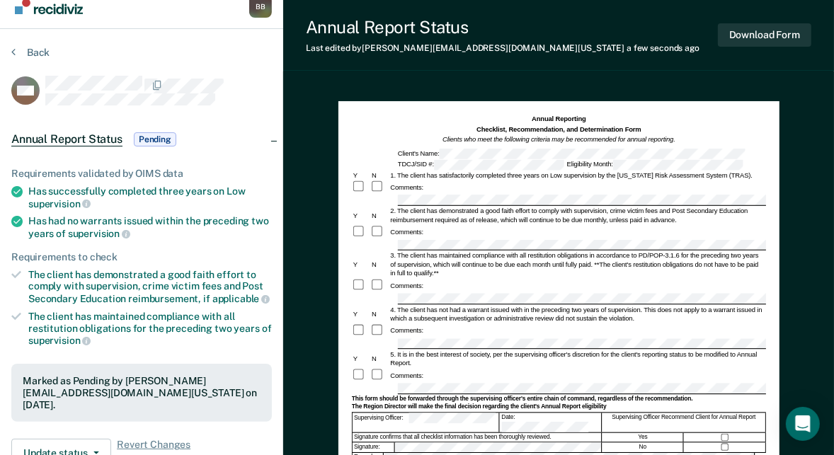
click at [10, 53] on section "Back MM Annual Report Status Pending Requirements validated by OIMS data Has su…" at bounding box center [141, 378] width 283 height 698
click at [15, 50] on icon at bounding box center [13, 51] width 4 height 11
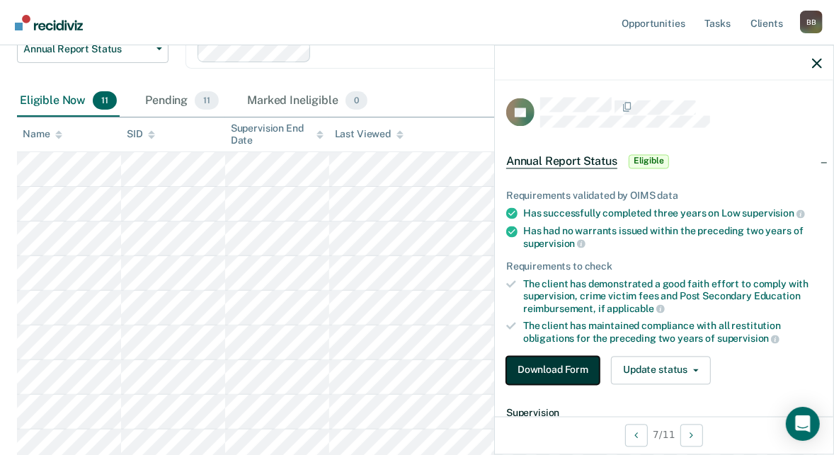
click at [585, 363] on button "Download Form" at bounding box center [554, 370] width 94 height 28
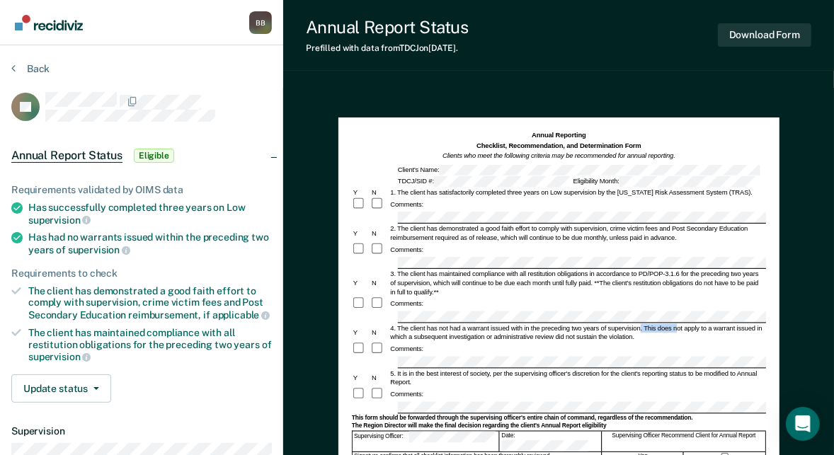
drag, startPoint x: 645, startPoint y: 323, endPoint x: 680, endPoint y: 322, distance: 35.4
click at [680, 324] on div "4. The client has not had a warrant issued with in the preceding two years of s…" at bounding box center [578, 333] width 378 height 18
click at [585, 353] on form "Annual Reporting Checklist, Recommendation, and Determination Form Clients who …" at bounding box center [559, 417] width 414 height 572
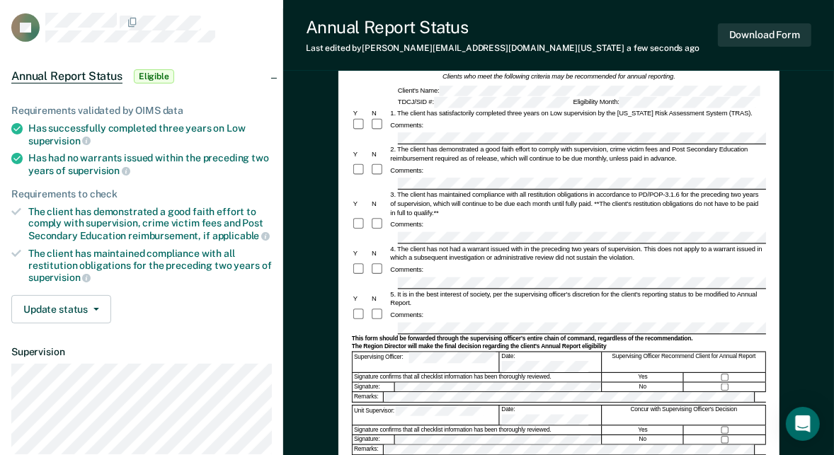
scroll to position [25, 0]
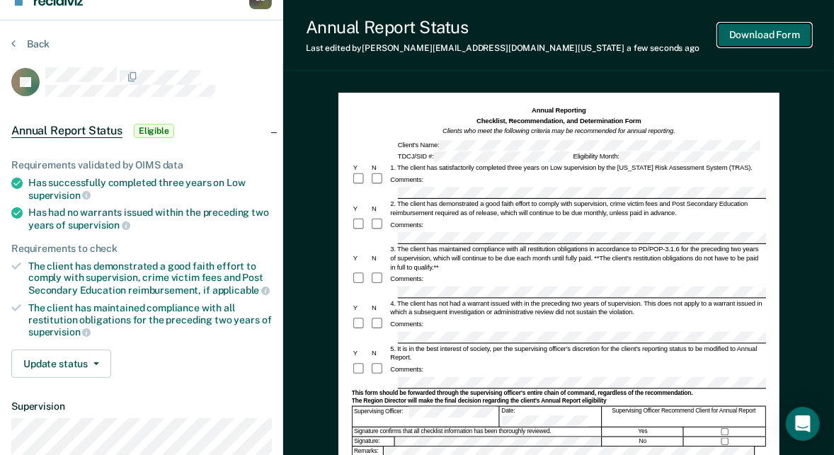
click at [768, 40] on button "Download Form" at bounding box center [765, 34] width 94 height 23
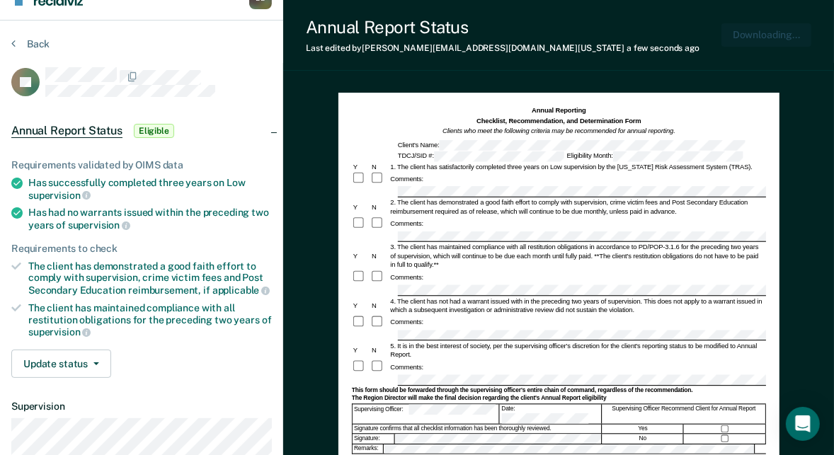
scroll to position [0, 0]
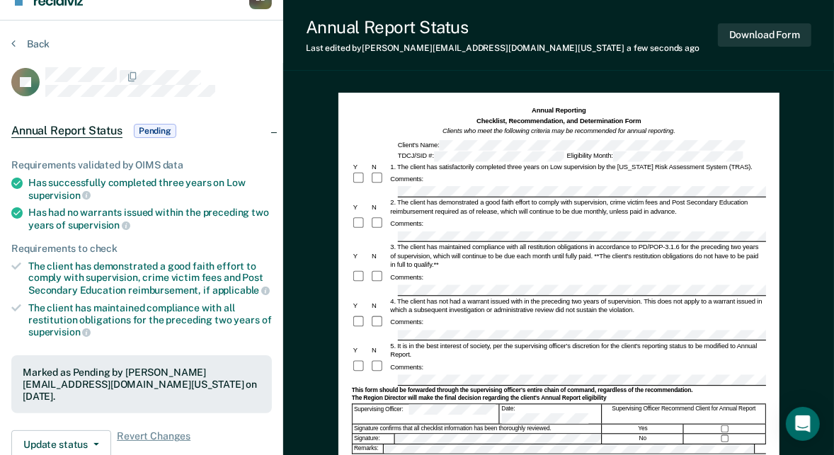
click at [11, 38] on section "Back RL Annual Report Status Pending Requirements validated by OIMS data Has su…" at bounding box center [141, 370] width 283 height 698
click at [12, 43] on icon at bounding box center [13, 43] width 4 height 11
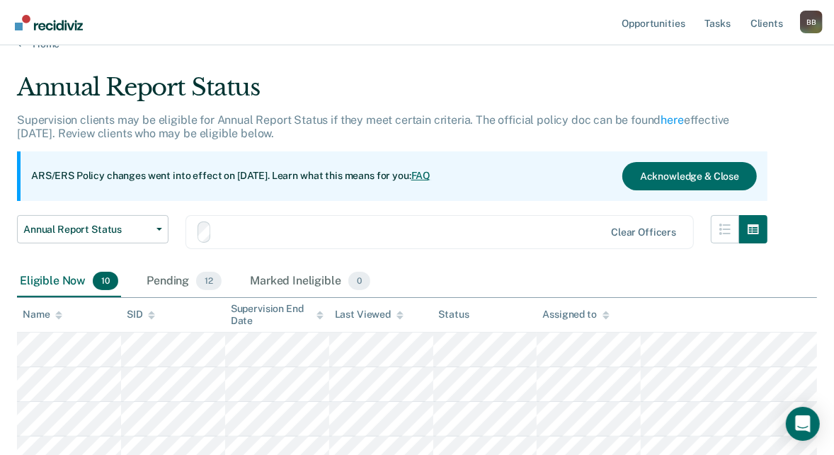
scroll to position [205, 0]
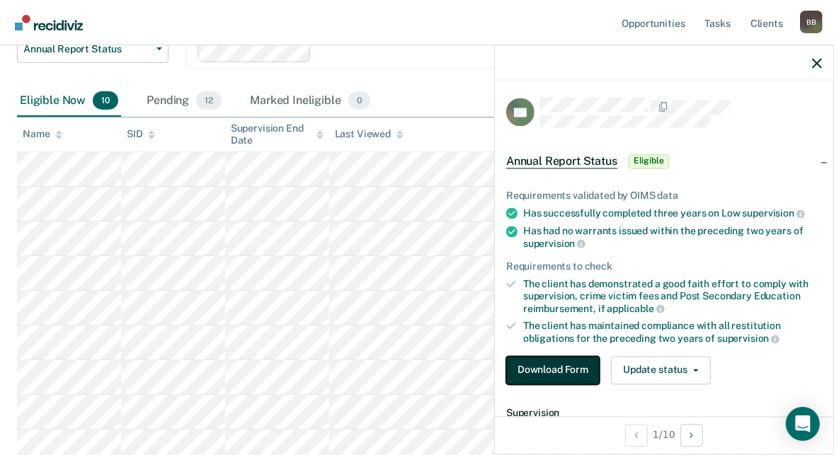
click at [563, 373] on button "Download Form" at bounding box center [554, 370] width 94 height 28
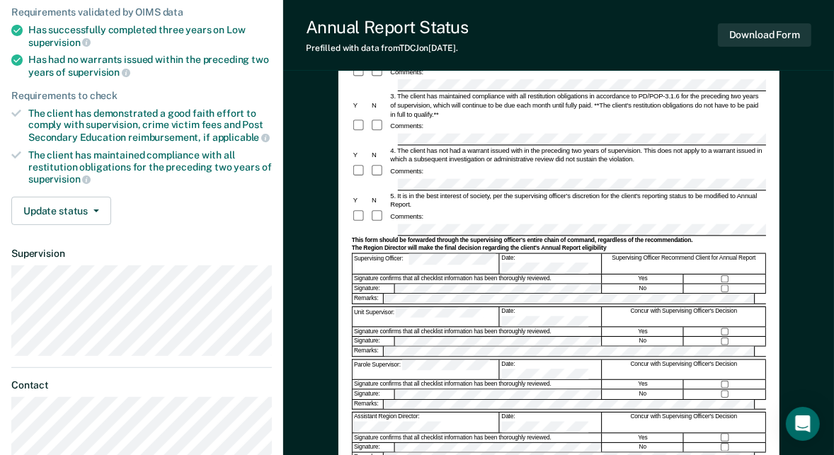
scroll to position [257, 0]
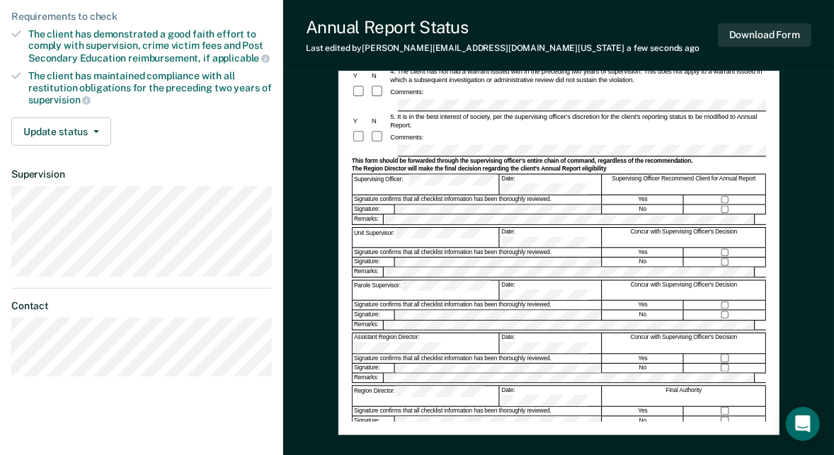
click at [481, 138] on div "Comments:" at bounding box center [559, 138] width 414 height 14
click at [383, 215] on div "Remarks:" at bounding box center [559, 220] width 414 height 11
click at [514, 384] on div at bounding box center [559, 385] width 414 height 2
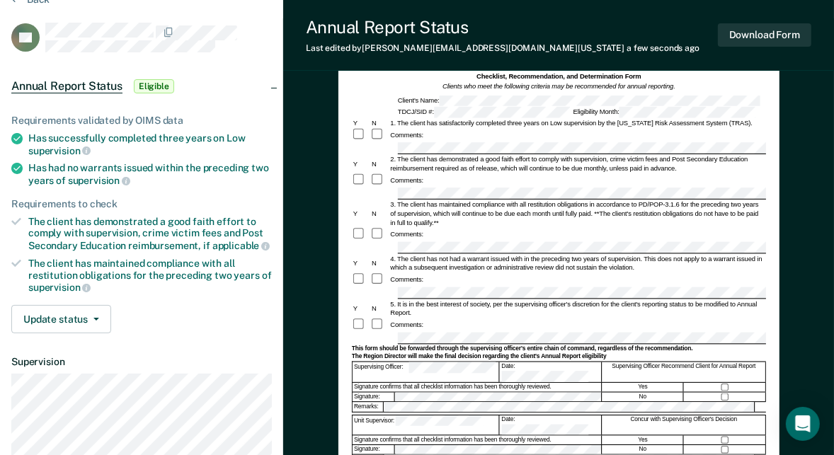
scroll to position [0, 0]
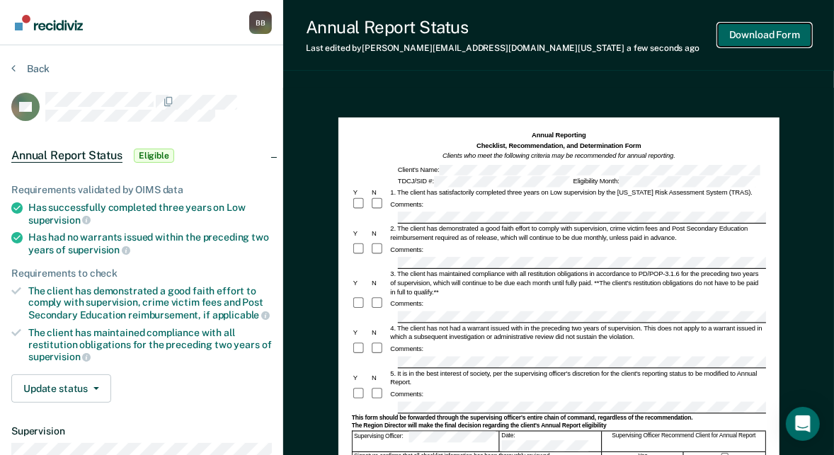
click at [783, 40] on button "Download Form" at bounding box center [765, 34] width 94 height 23
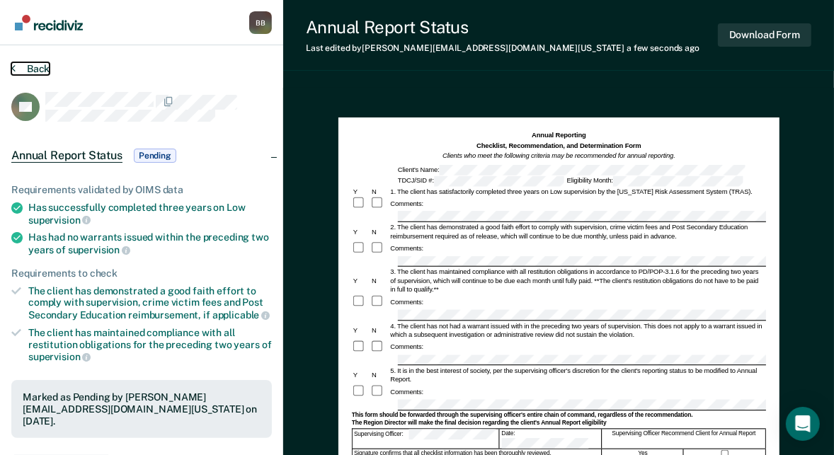
click at [26, 69] on button "Back" at bounding box center [30, 68] width 38 height 13
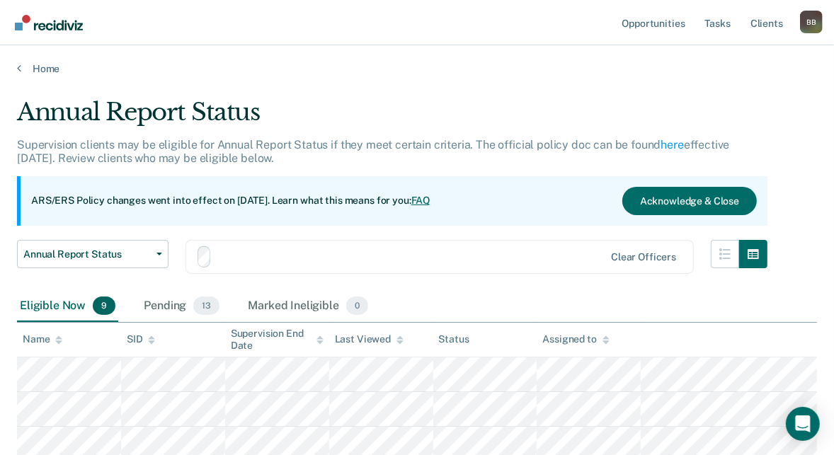
scroll to position [205, 0]
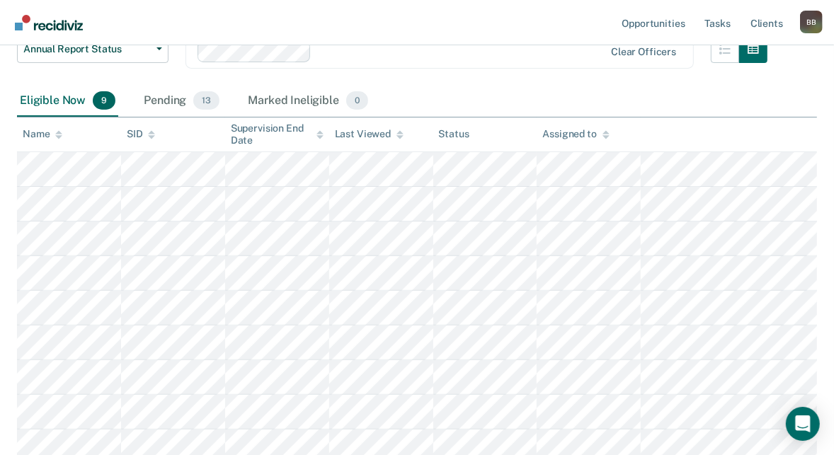
click at [60, 99] on div "Eligible Now 9" at bounding box center [67, 101] width 101 height 31
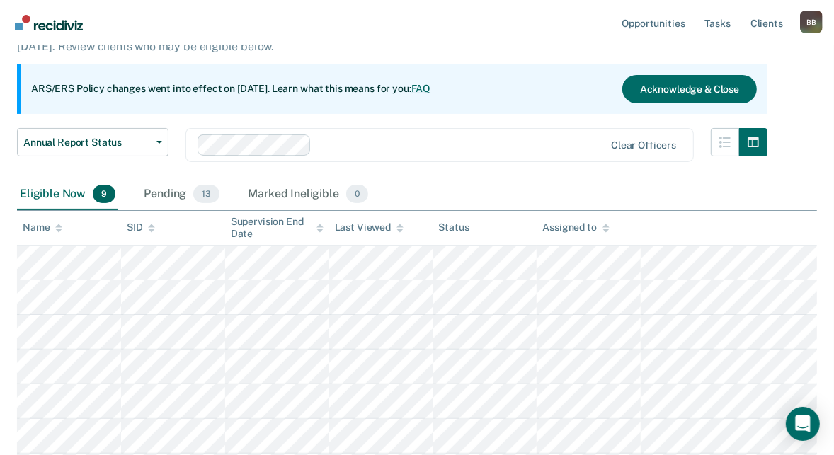
scroll to position [65, 0]
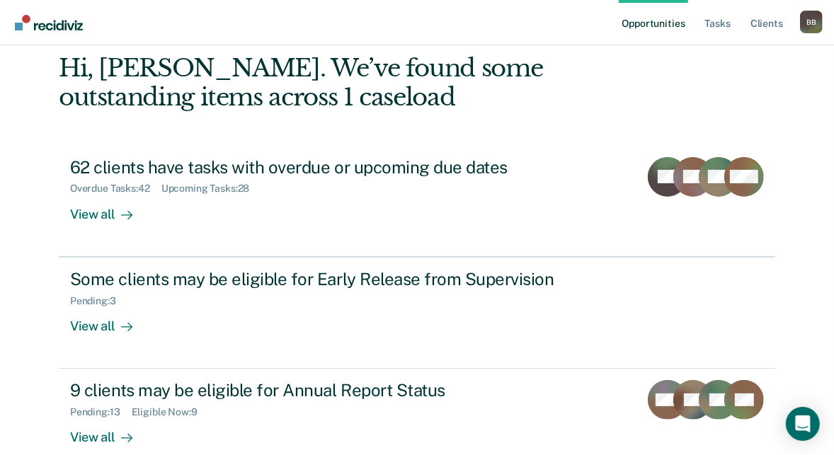
scroll to position [145, 0]
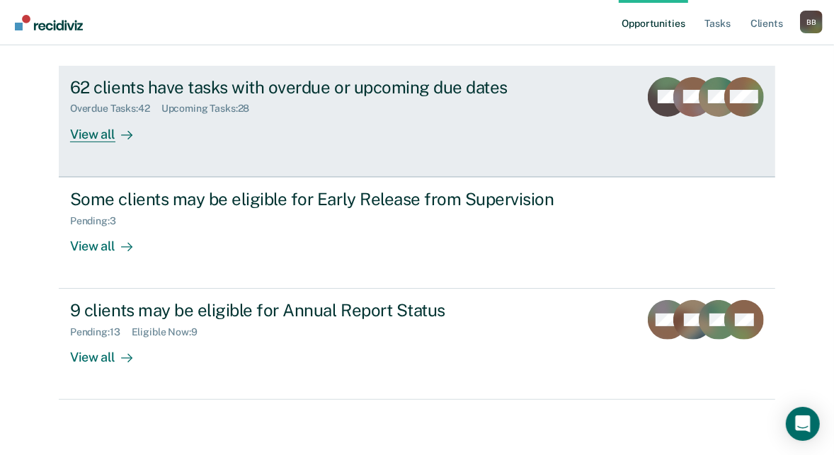
click at [115, 126] on div at bounding box center [123, 134] width 17 height 16
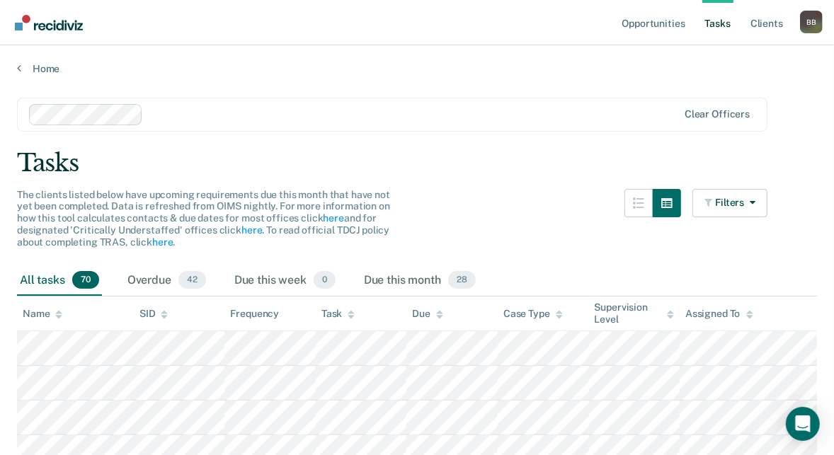
click at [341, 315] on div "Task" at bounding box center [338, 314] width 33 height 12
click at [26, 72] on link "Home" at bounding box center [417, 68] width 800 height 13
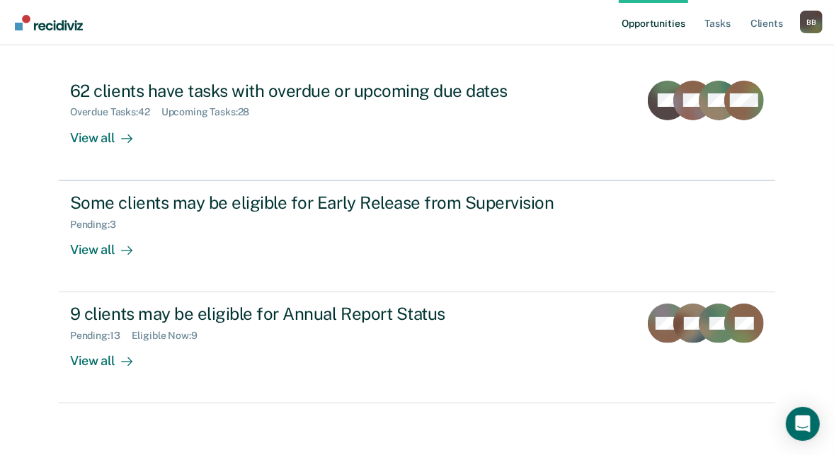
scroll to position [145, 0]
